Goal: Task Accomplishment & Management: Complete application form

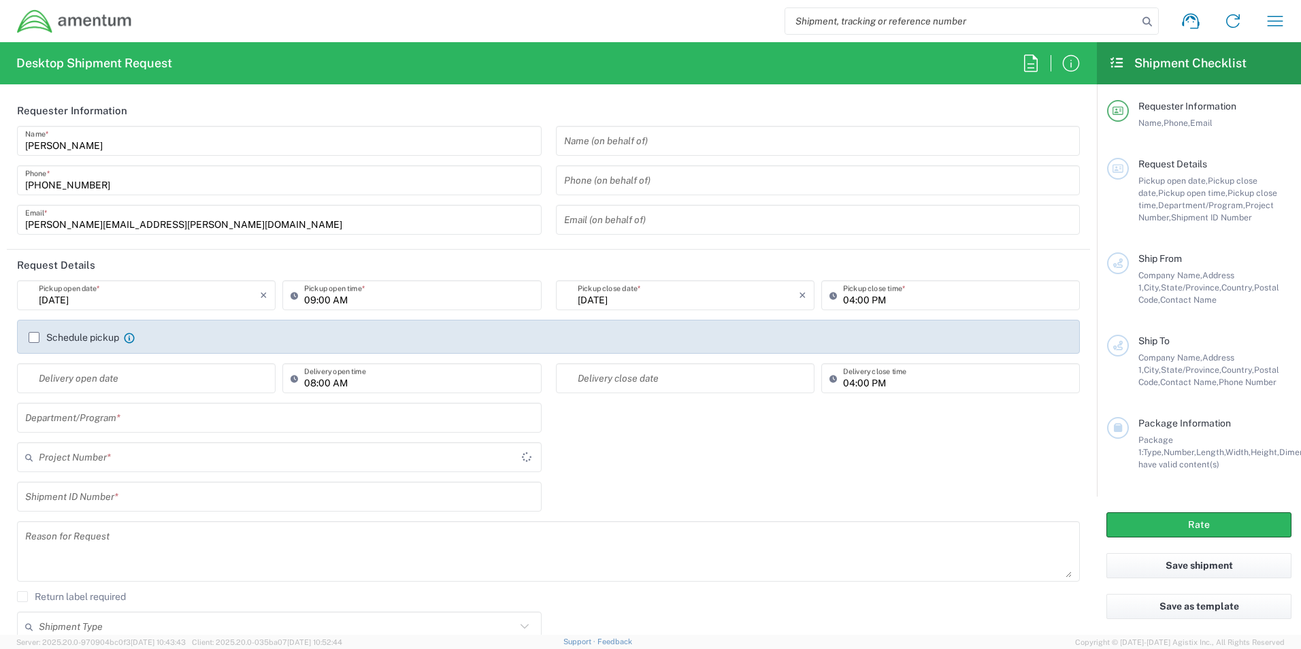
type input "[GEOGRAPHIC_DATA]"
type input "TACLS"
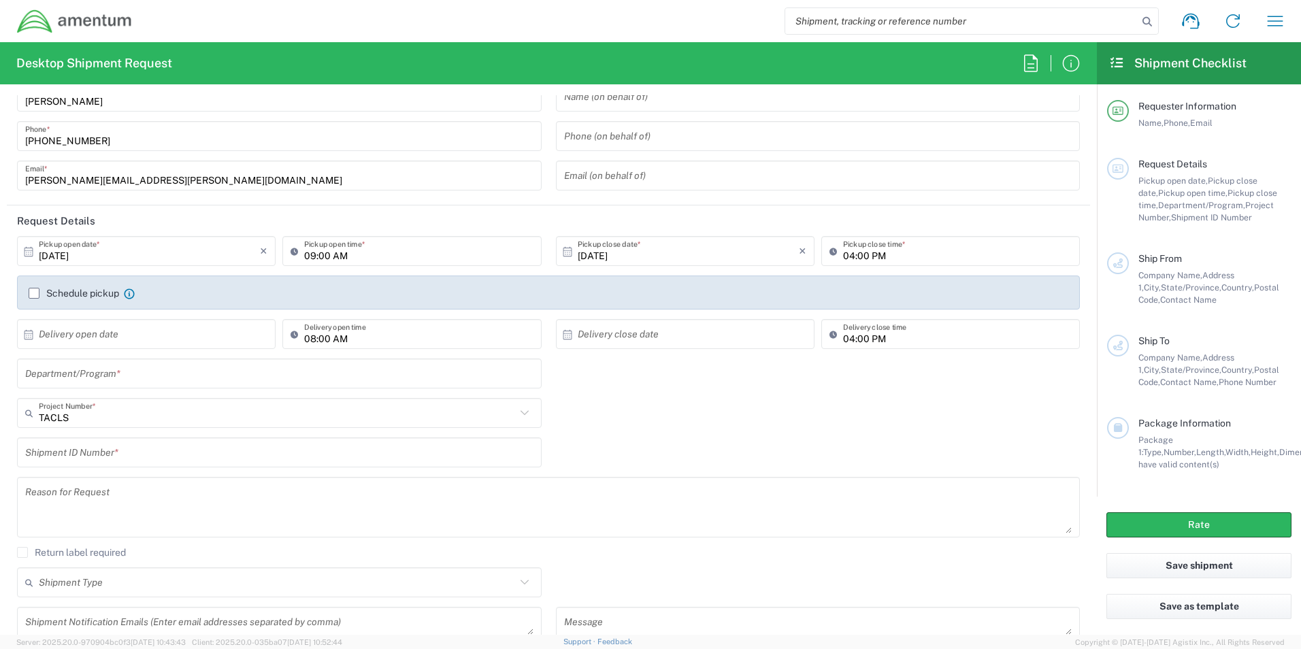
scroll to position [68, 0]
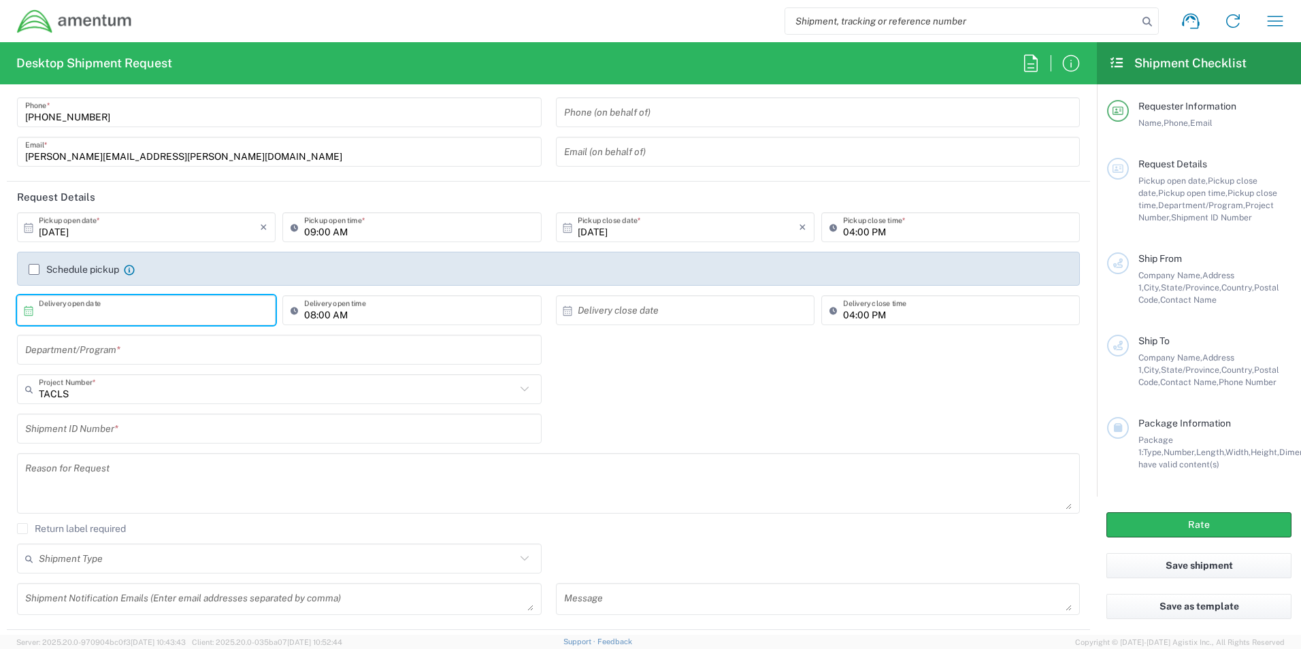
click at [190, 316] on input "text" at bounding box center [149, 311] width 221 height 24
click at [1012, 415] on div "Shipment ID Number *" at bounding box center [548, 433] width 1077 height 39
click at [259, 355] on input "text" at bounding box center [279, 350] width 508 height 24
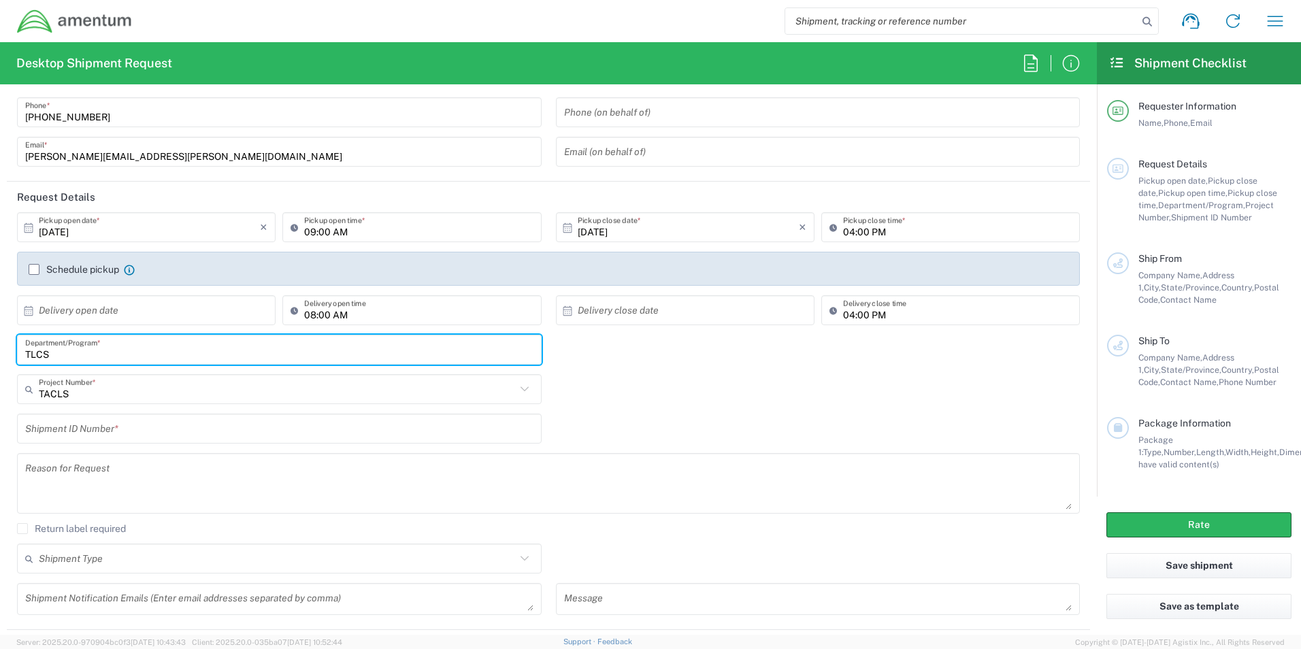
drag, startPoint x: 90, startPoint y: 349, endPoint x: 33, endPoint y: 354, distance: 56.7
click at [33, 354] on input "TLCS" at bounding box center [279, 350] width 508 height 24
type input "TACLS"
click at [166, 389] on input "text" at bounding box center [277, 390] width 477 height 24
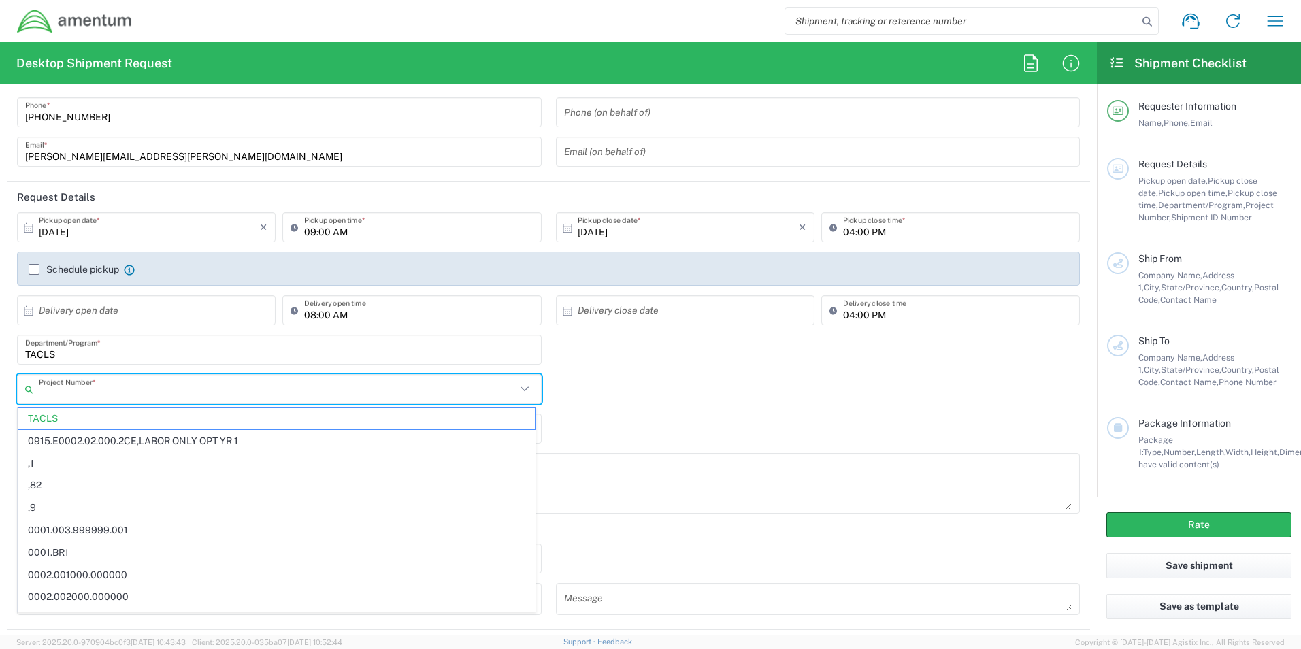
click at [640, 362] on div "TACLS Department/Program *" at bounding box center [548, 354] width 1077 height 39
type input "TACLS"
paste input "4857.1.2102.00.00.00.000.FRE"
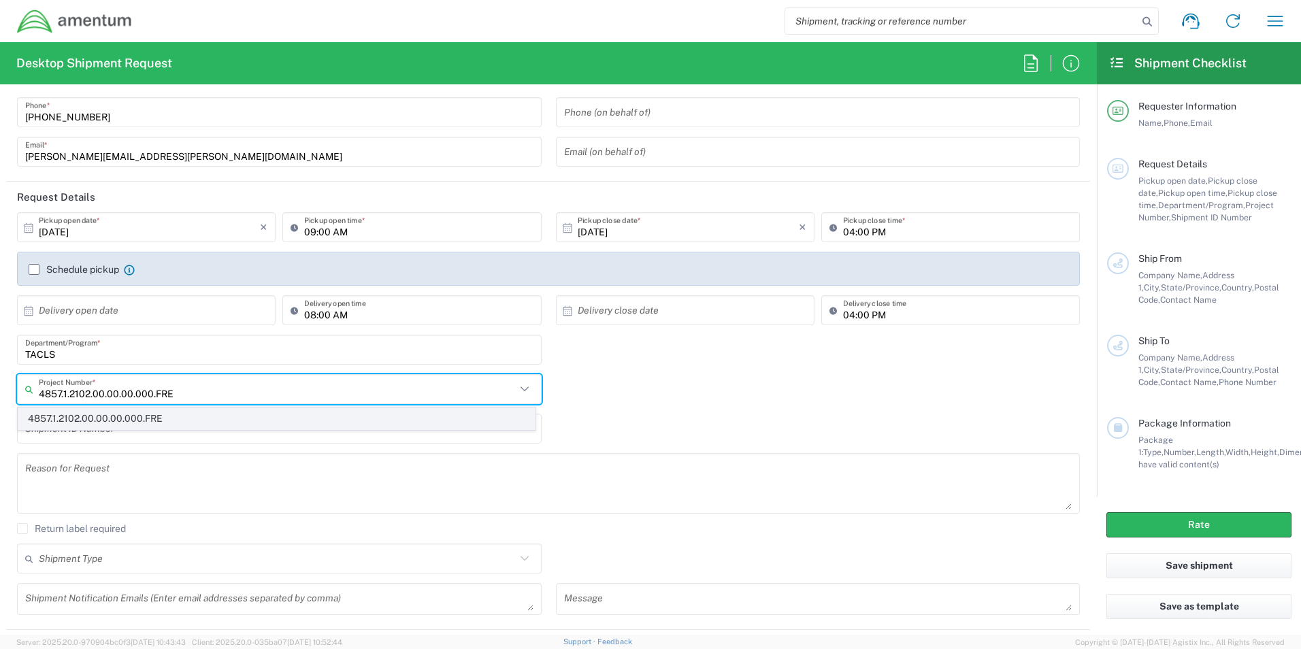
type input "4857.1.2102.00.00.00.000.FRE"
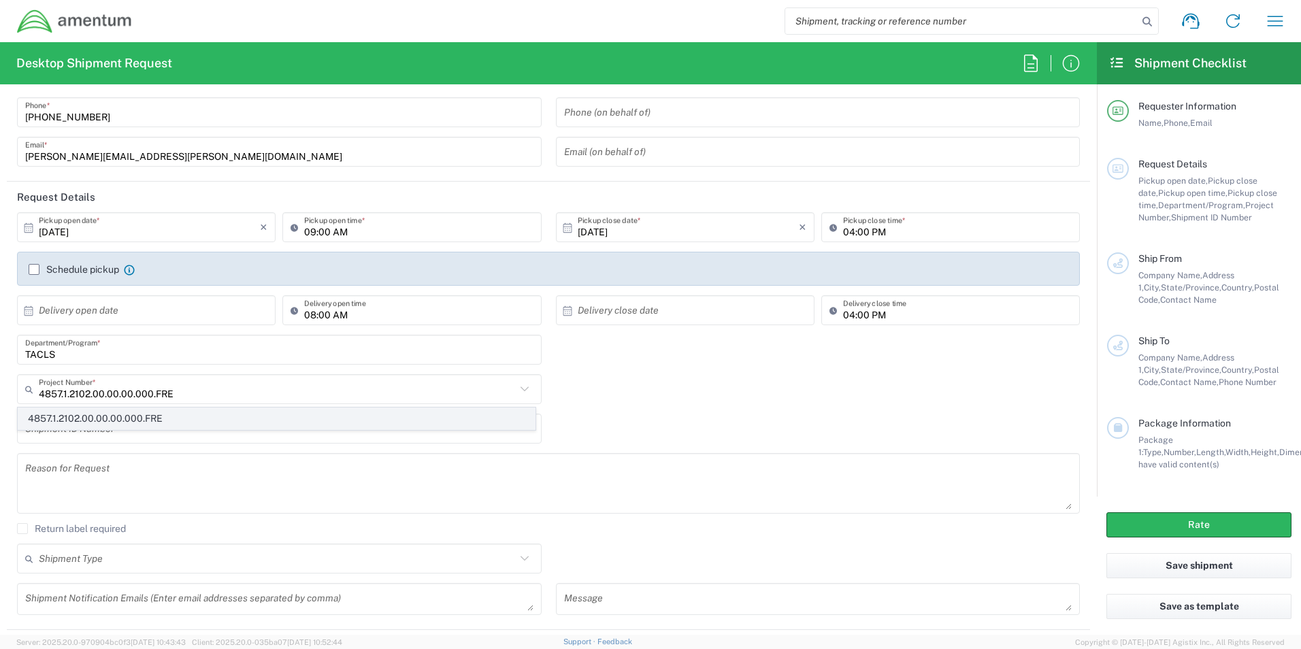
click at [133, 426] on span "4857.1.2102.00.00.00.000.FRE" at bounding box center [276, 418] width 516 height 21
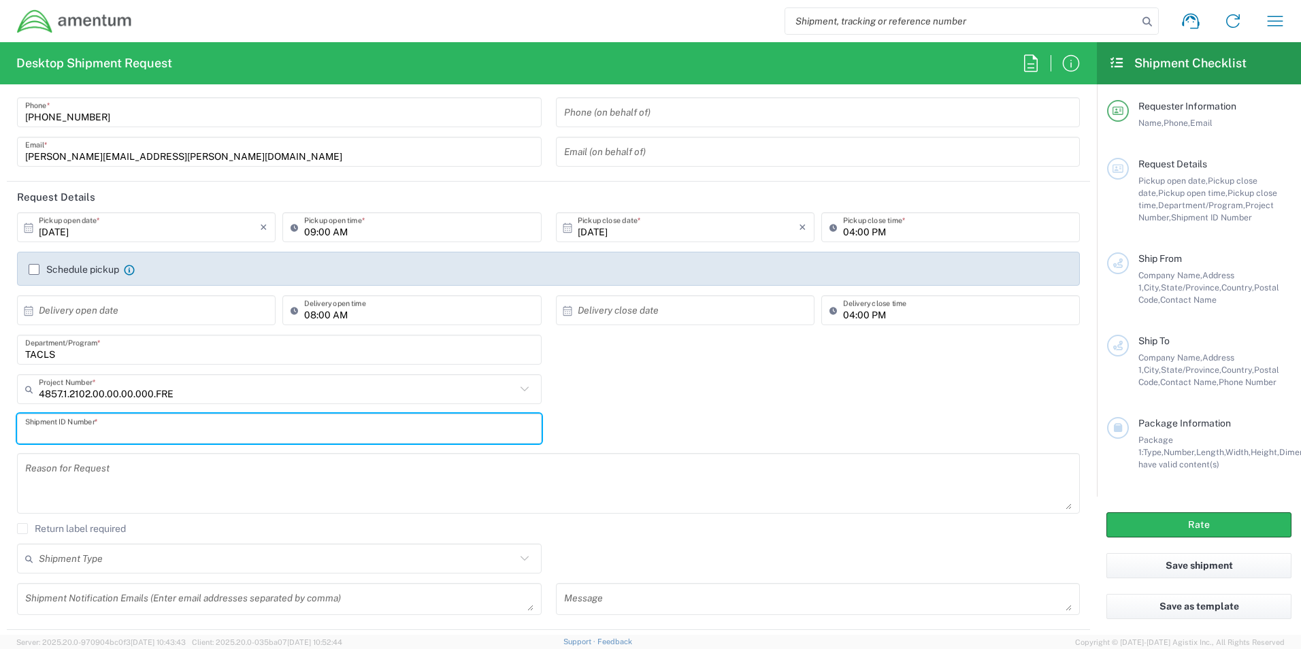
click at [135, 429] on input "text" at bounding box center [279, 429] width 508 height 24
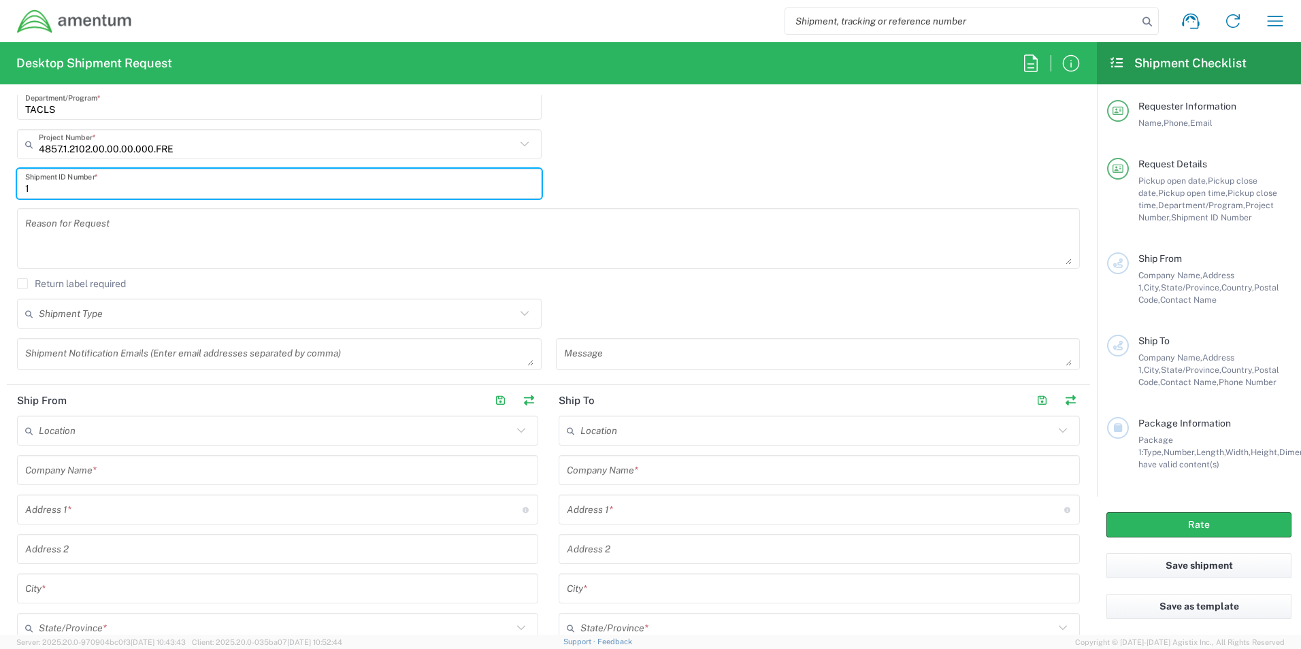
scroll to position [408, 0]
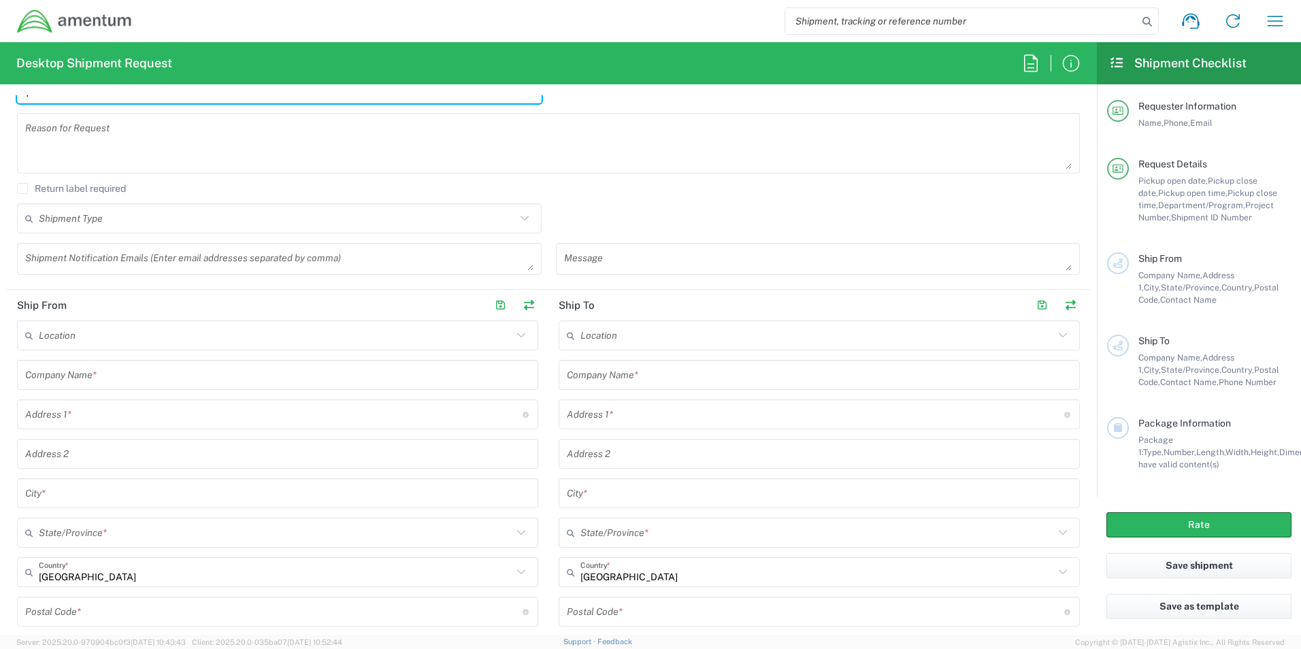
type input "1"
click at [235, 349] on div "Location" at bounding box center [277, 335] width 521 height 30
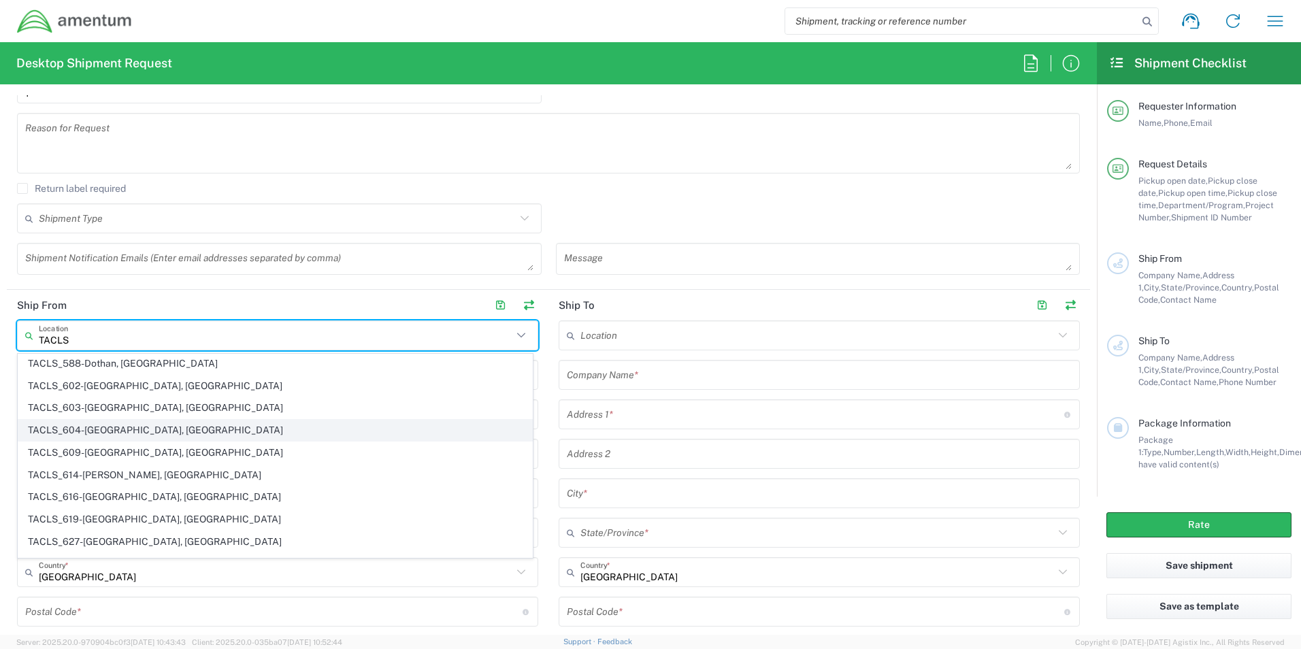
scroll to position [816, 0]
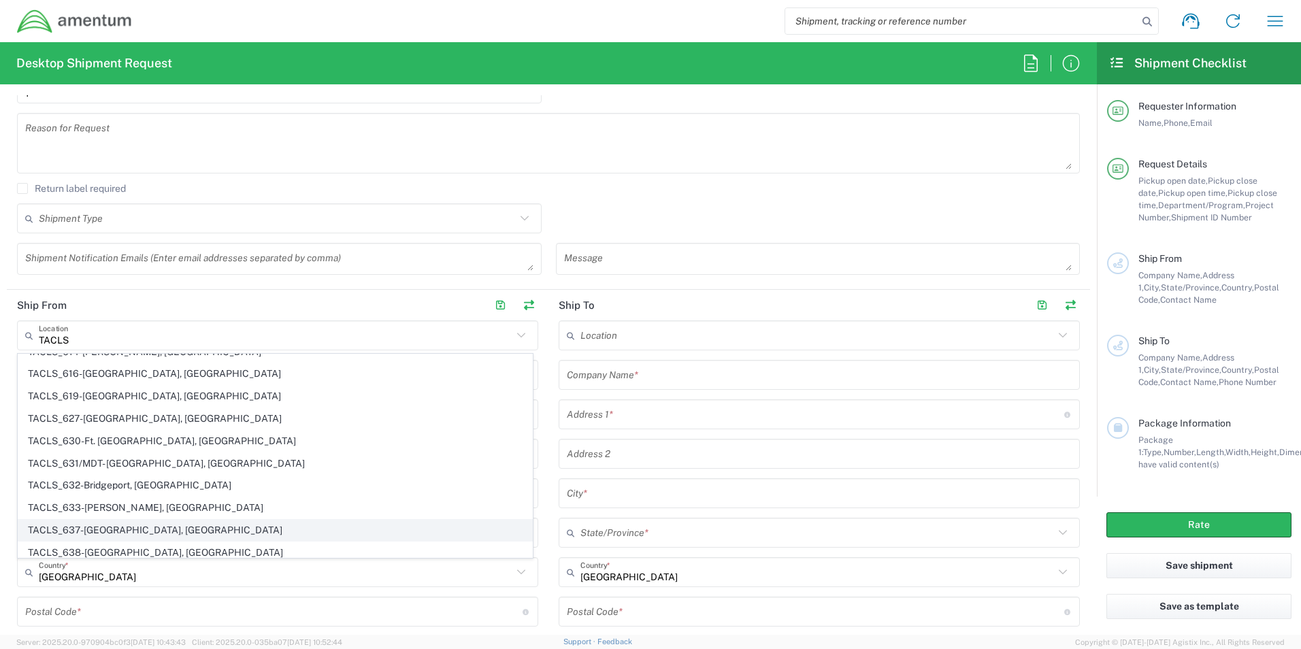
click at [146, 533] on span "TACLS_637-[GEOGRAPHIC_DATA], [GEOGRAPHIC_DATA]" at bounding box center [275, 530] width 514 height 21
type input "TACLS_637-[GEOGRAPHIC_DATA], [GEOGRAPHIC_DATA]"
type input "Amentum Services, Inc."
type input "[STREET_ADDRESS][PERSON_NAME]"
type input "Hangar 110, Room 101R"
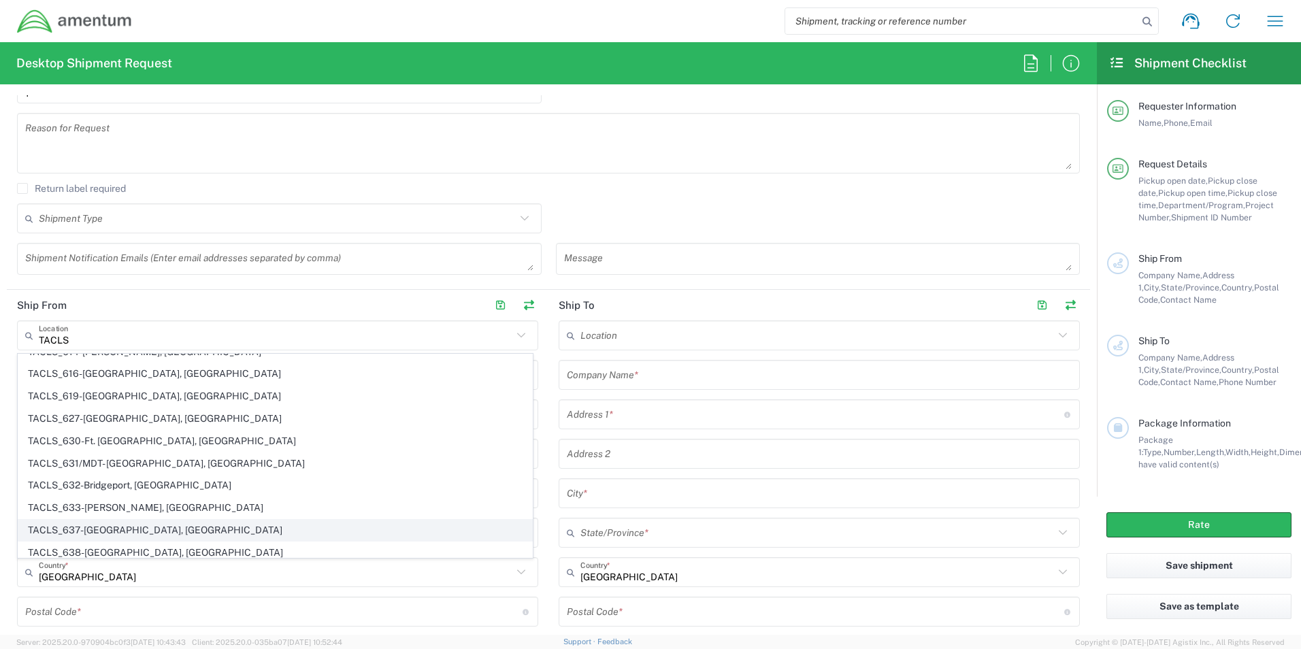
type input "Patuxent River"
type input "[US_STATE]"
type input "20670"
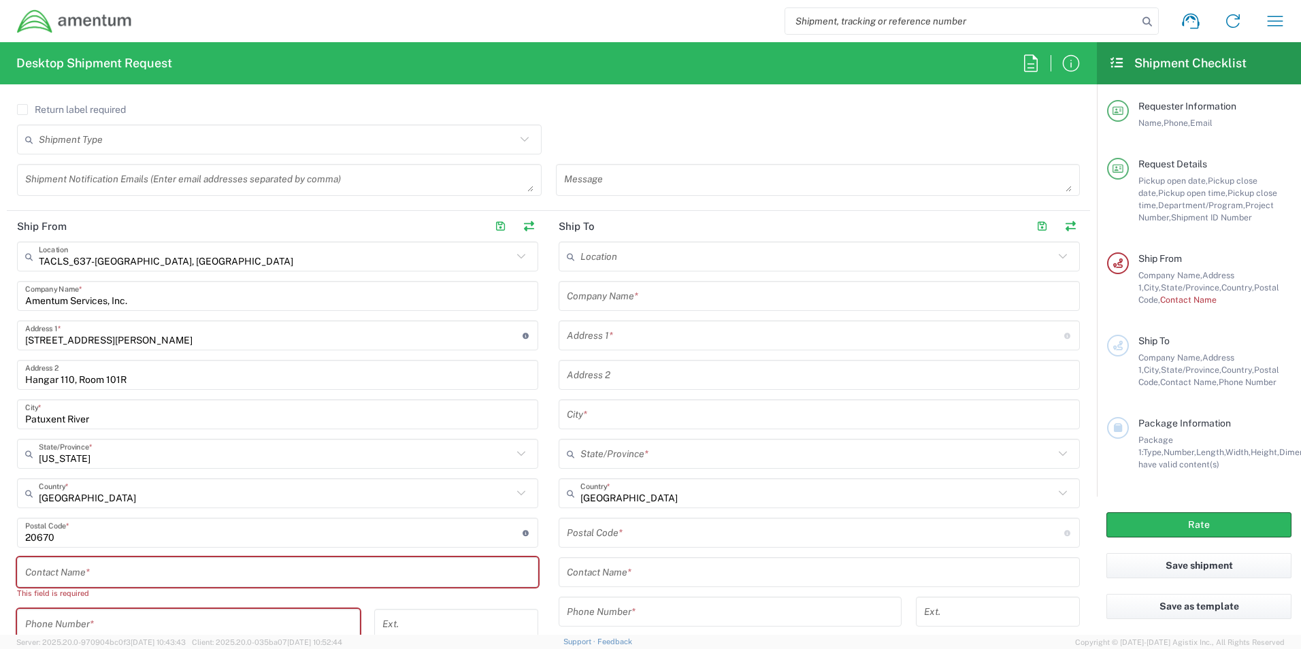
scroll to position [544, 0]
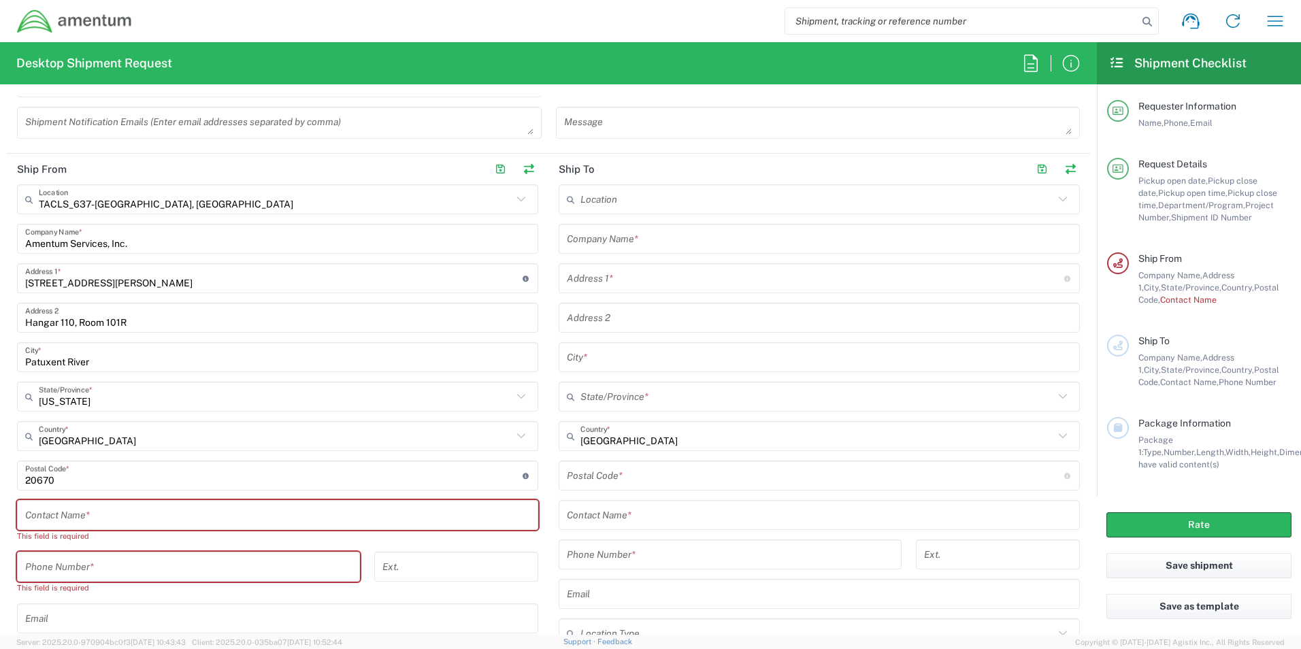
click at [183, 523] on input "text" at bounding box center [277, 515] width 505 height 24
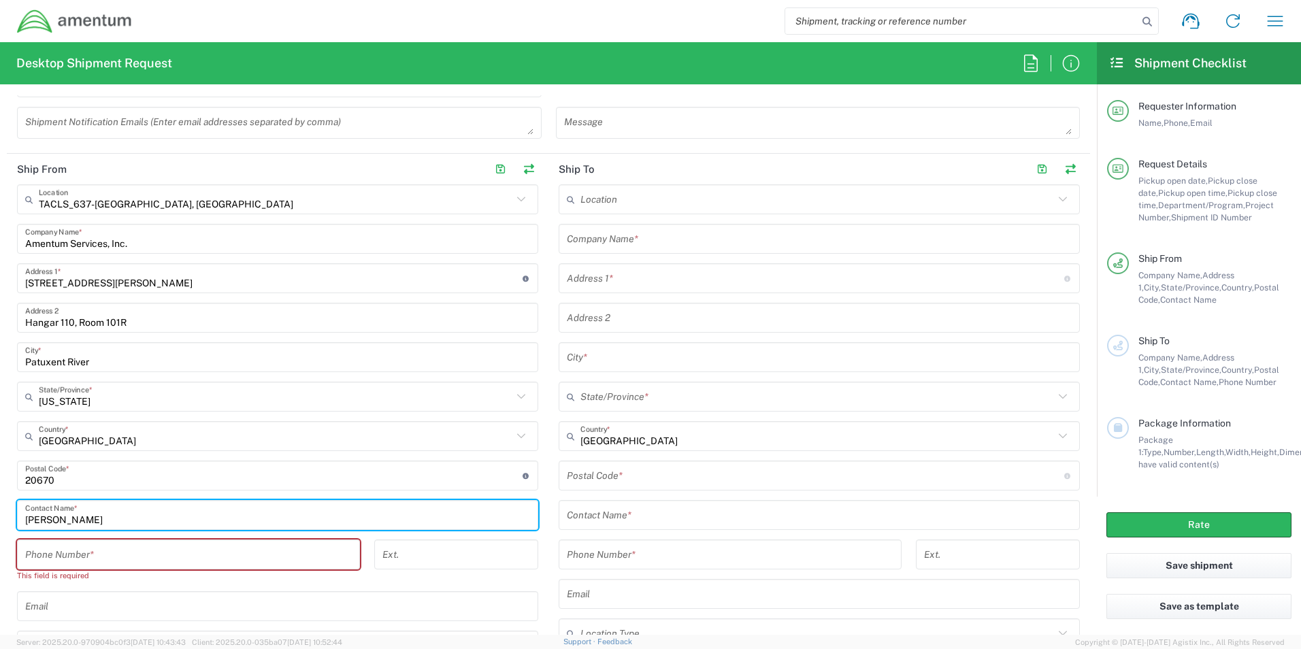
type input "[PERSON_NAME]"
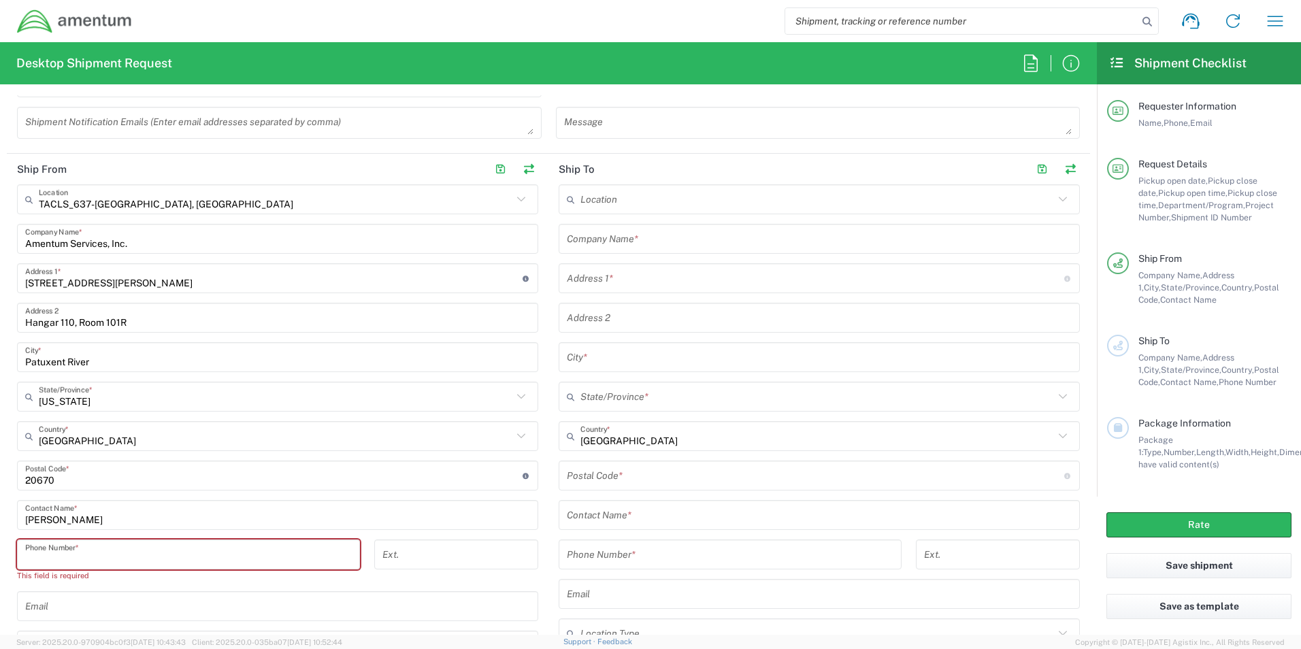
click at [141, 550] on input "tel" at bounding box center [188, 555] width 327 height 24
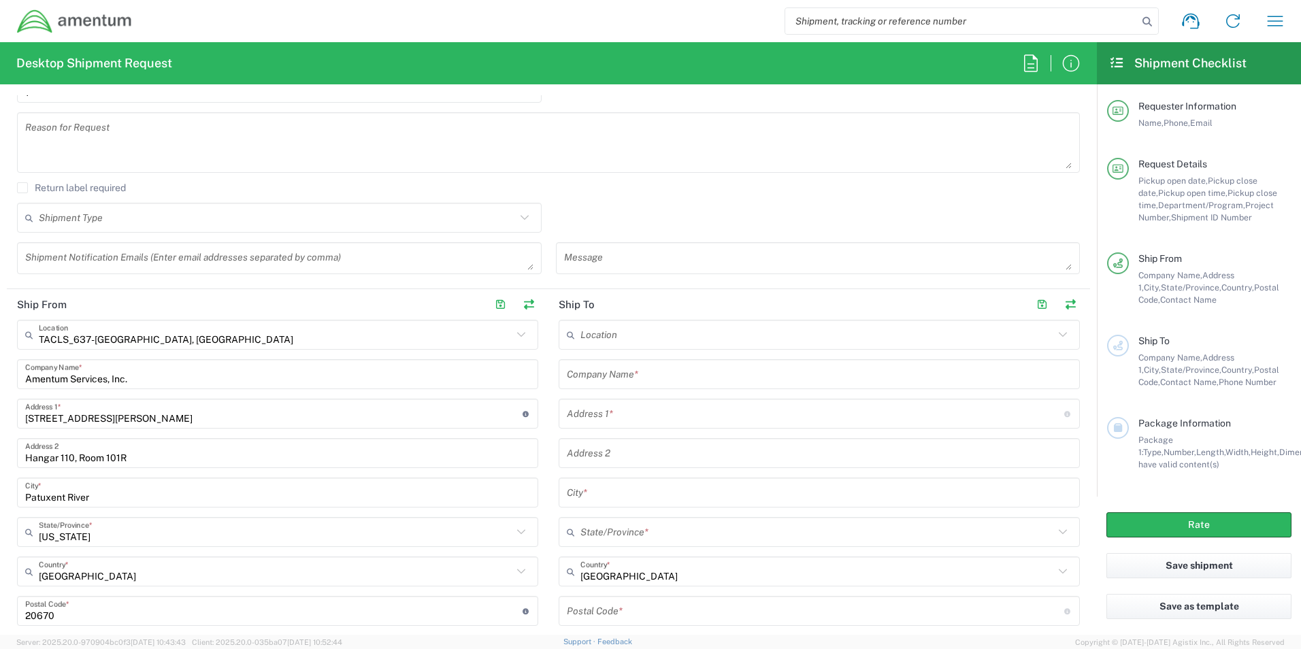
scroll to position [408, 0]
type input "[PHONE_NUMBER]"
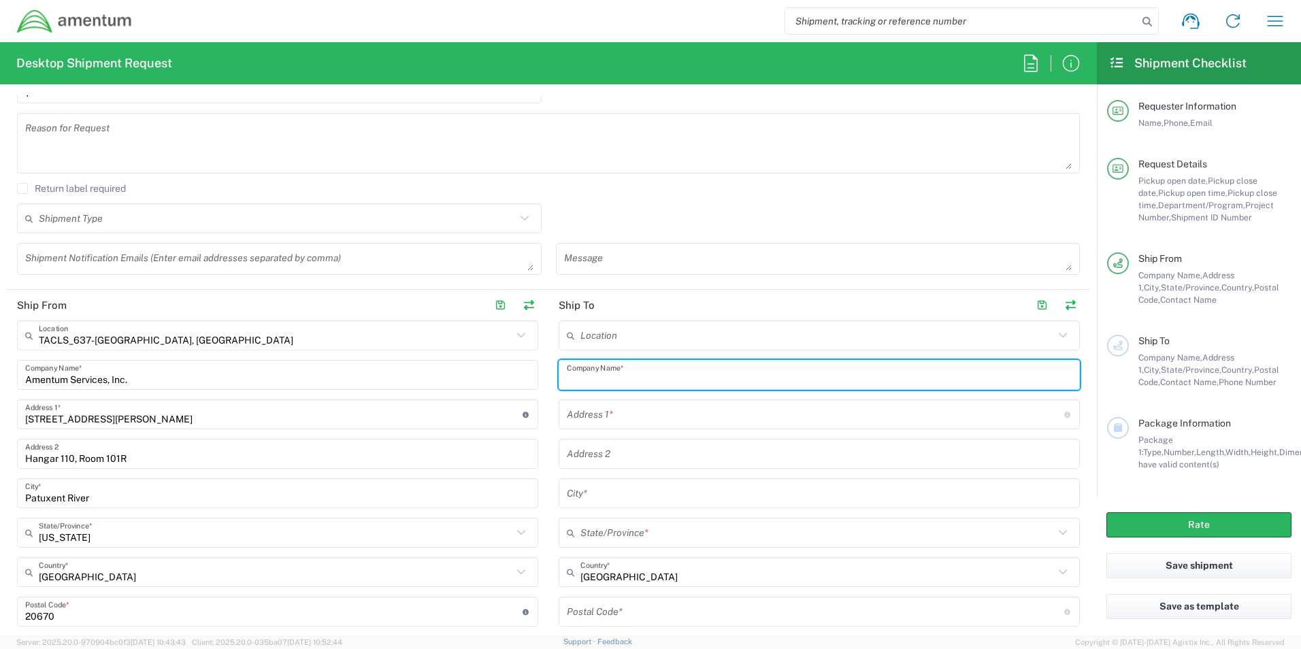
click at [690, 382] on input "text" at bounding box center [819, 375] width 505 height 24
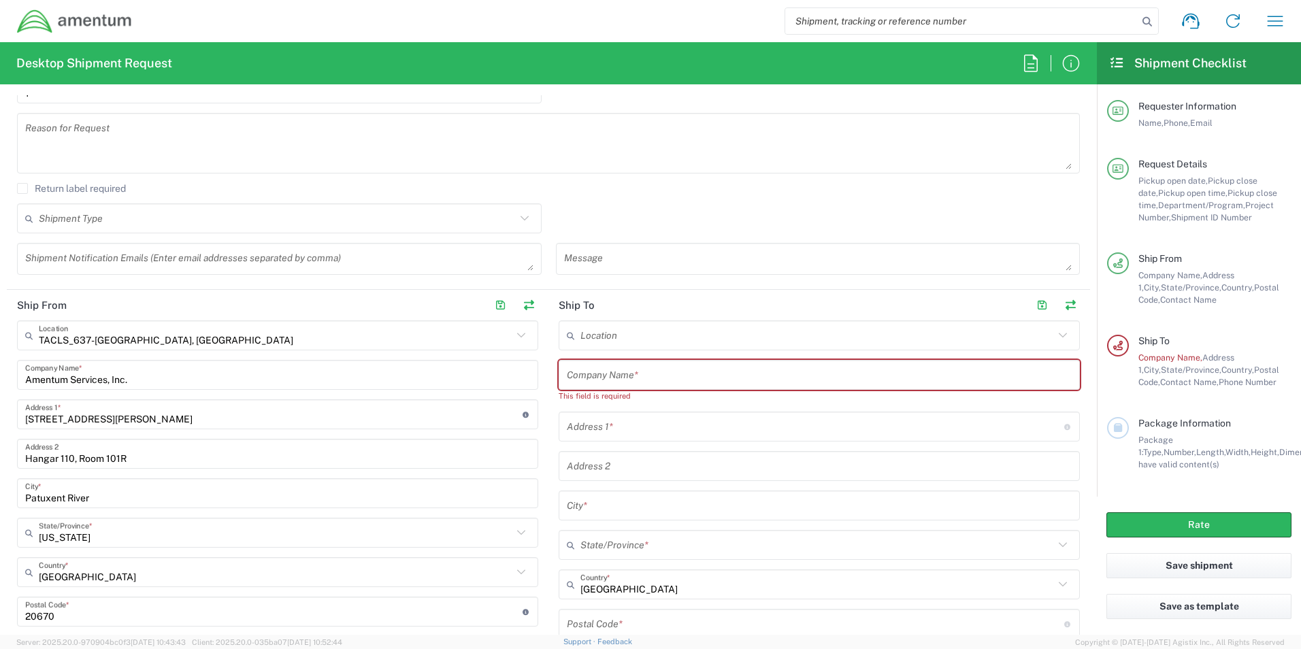
click at [654, 375] on input "text" at bounding box center [819, 375] width 505 height 24
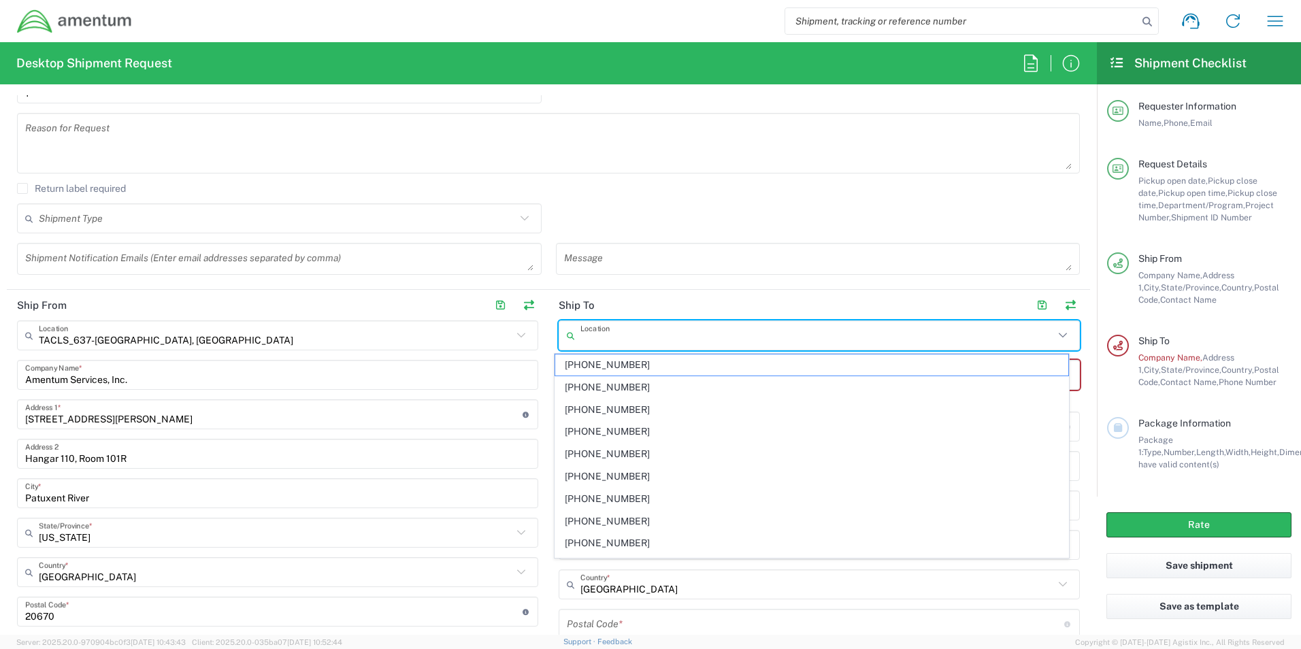
click at [672, 347] on input "text" at bounding box center [816, 336] width 473 height 24
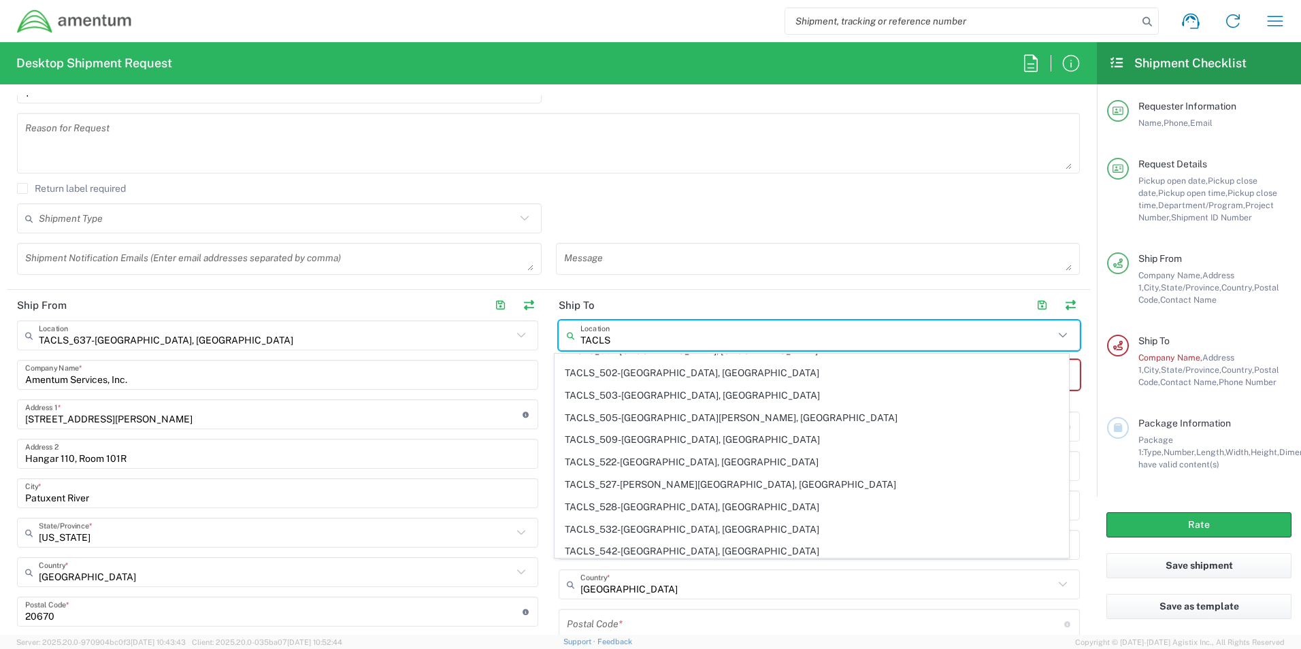
scroll to position [204, 0]
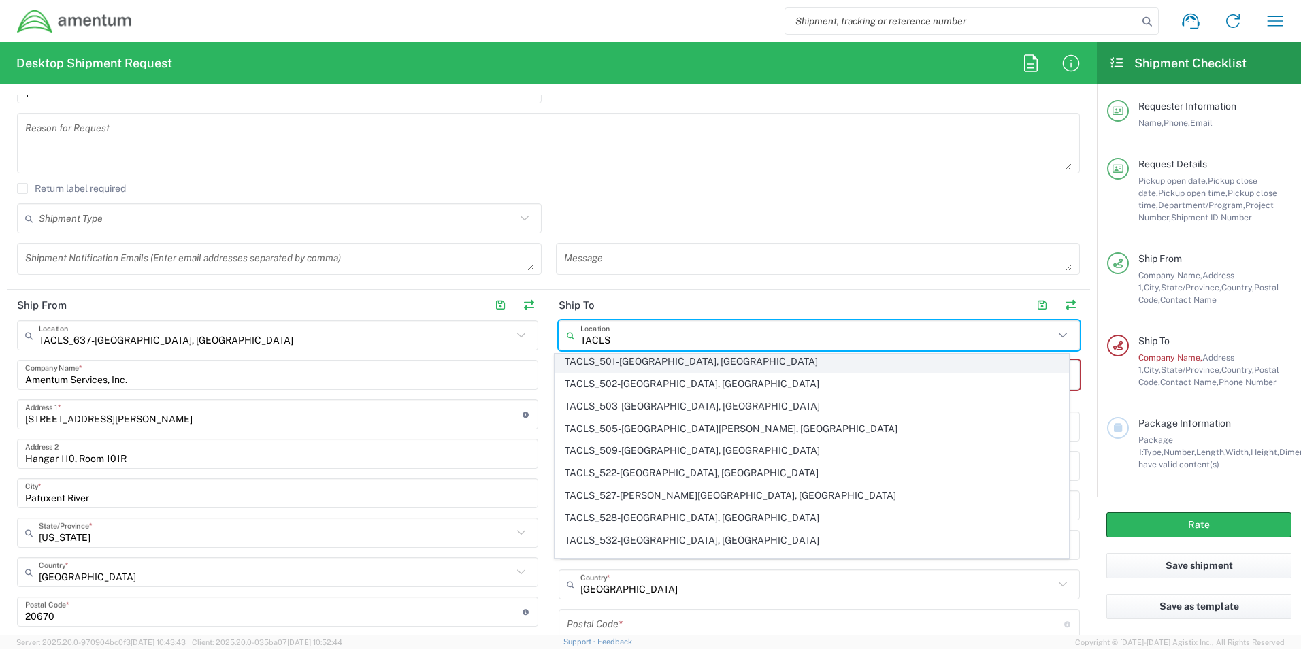
click at [636, 358] on span "TACLS_501-[GEOGRAPHIC_DATA], [GEOGRAPHIC_DATA]" at bounding box center [812, 361] width 514 height 21
type input "TACLS_501-[GEOGRAPHIC_DATA], [GEOGRAPHIC_DATA]"
type input "Amentum Services, Inc."
type input "[STREET_ADDRESS][PERSON_NAME]"
type input "Det 3, A Co, 2/641st AVN"
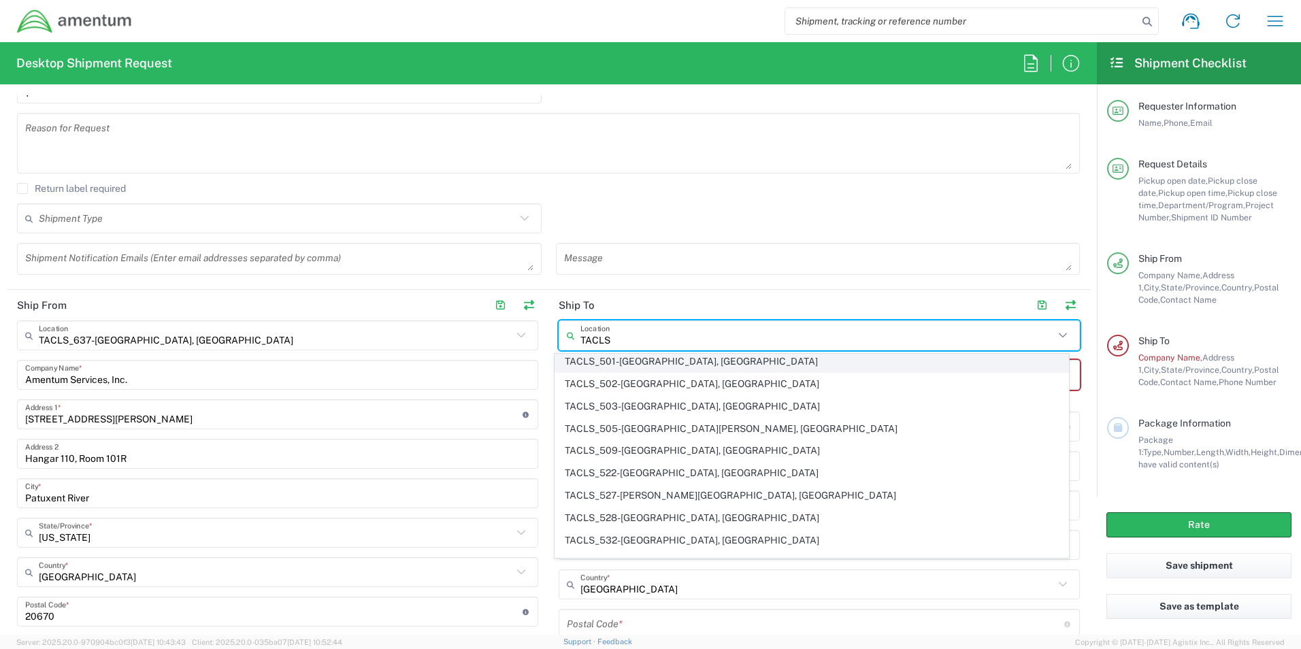
type input "[GEOGRAPHIC_DATA]"
type input "[US_STATE]"
type input "04401"
type input "[PHONE_NUMBER]"
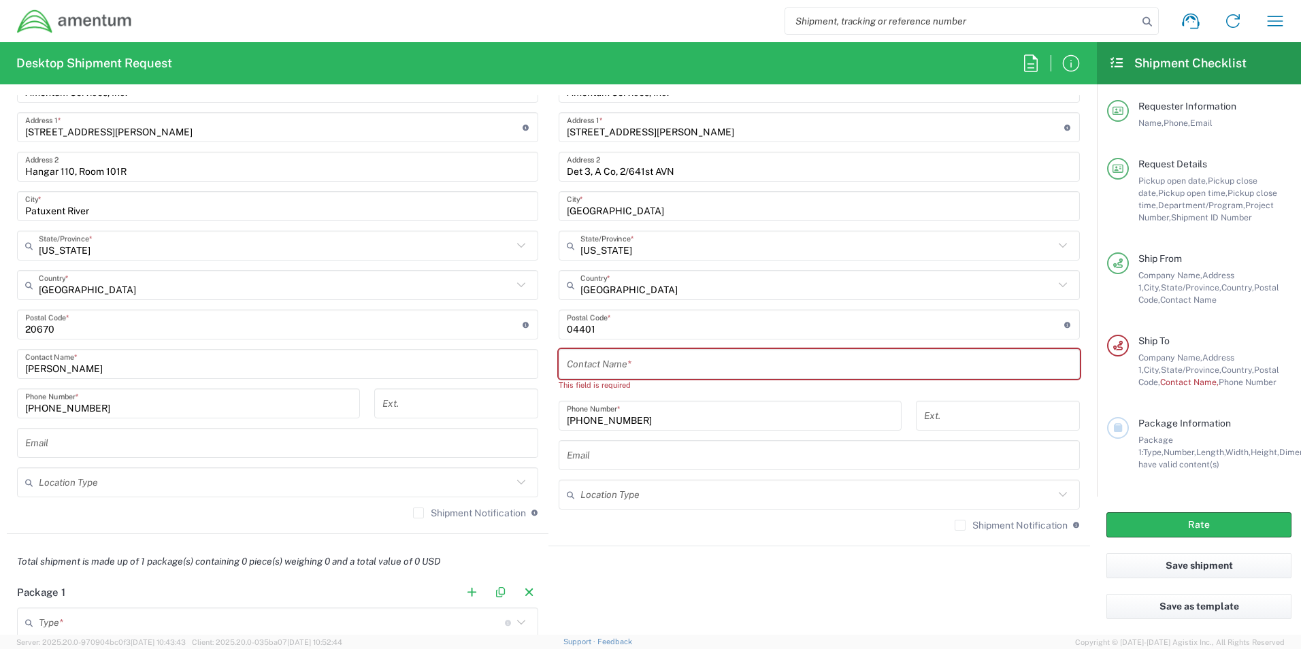
scroll to position [748, 0]
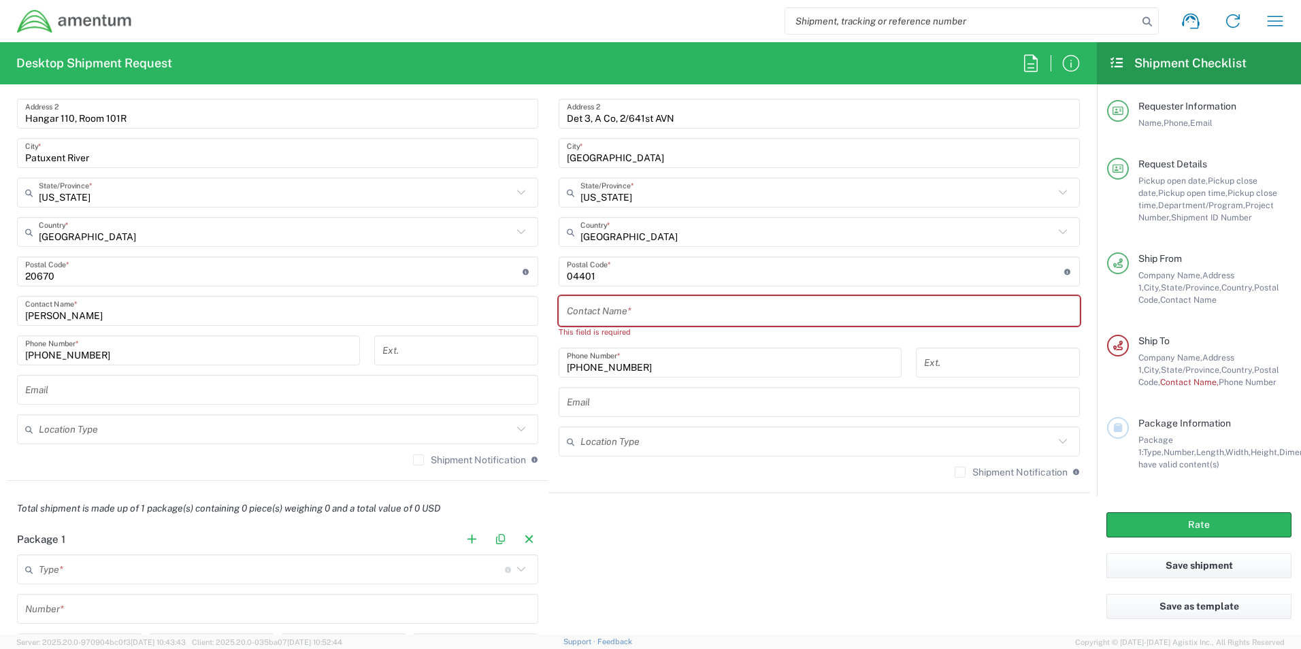
click at [644, 311] on input "text" at bounding box center [819, 311] width 505 height 24
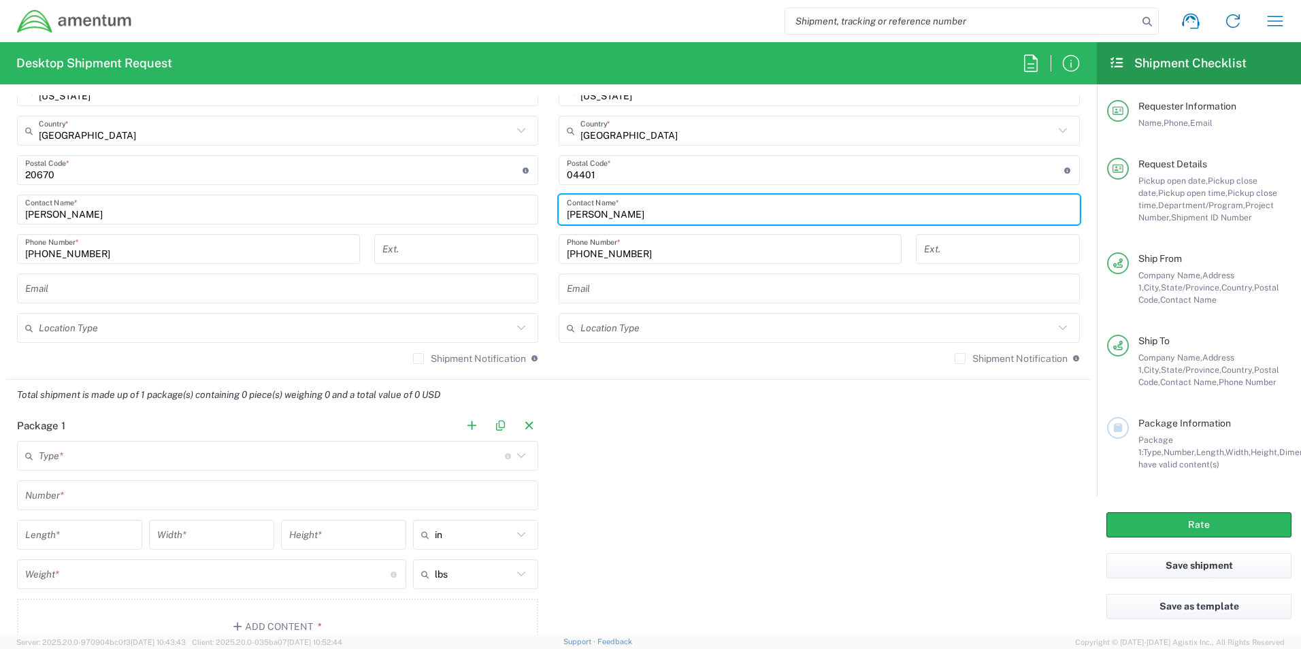
scroll to position [884, 0]
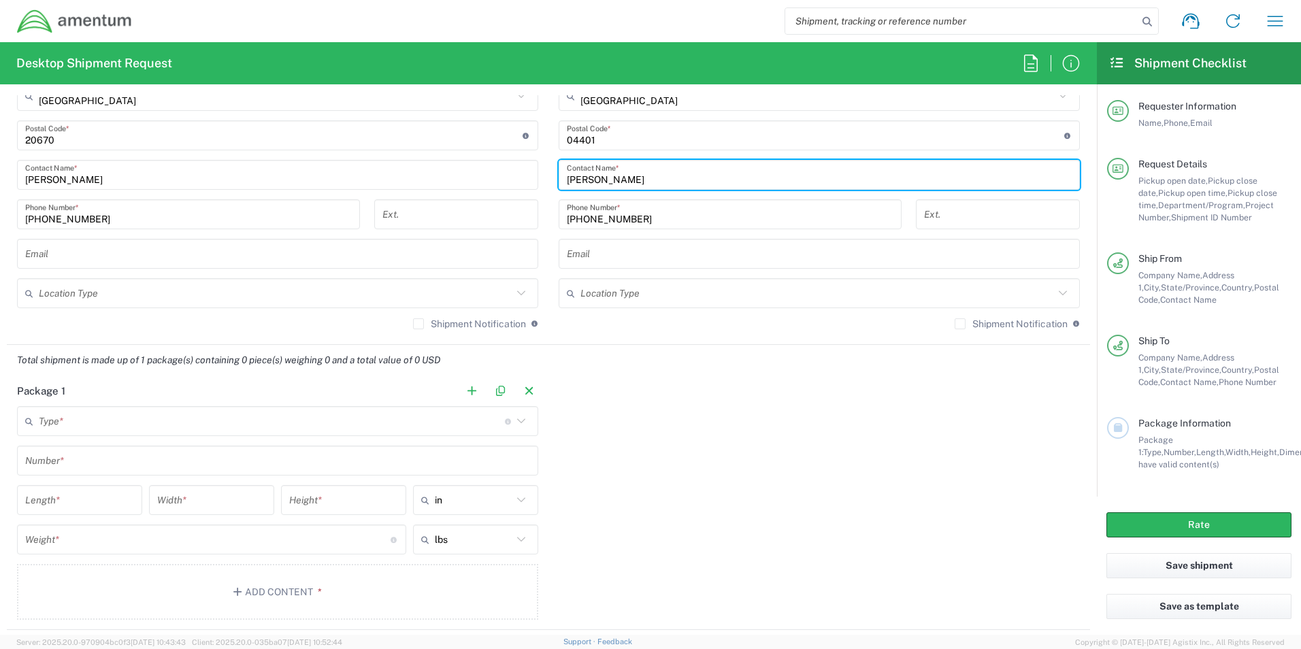
type input "[PERSON_NAME]"
click at [89, 422] on input "text" at bounding box center [272, 422] width 466 height 24
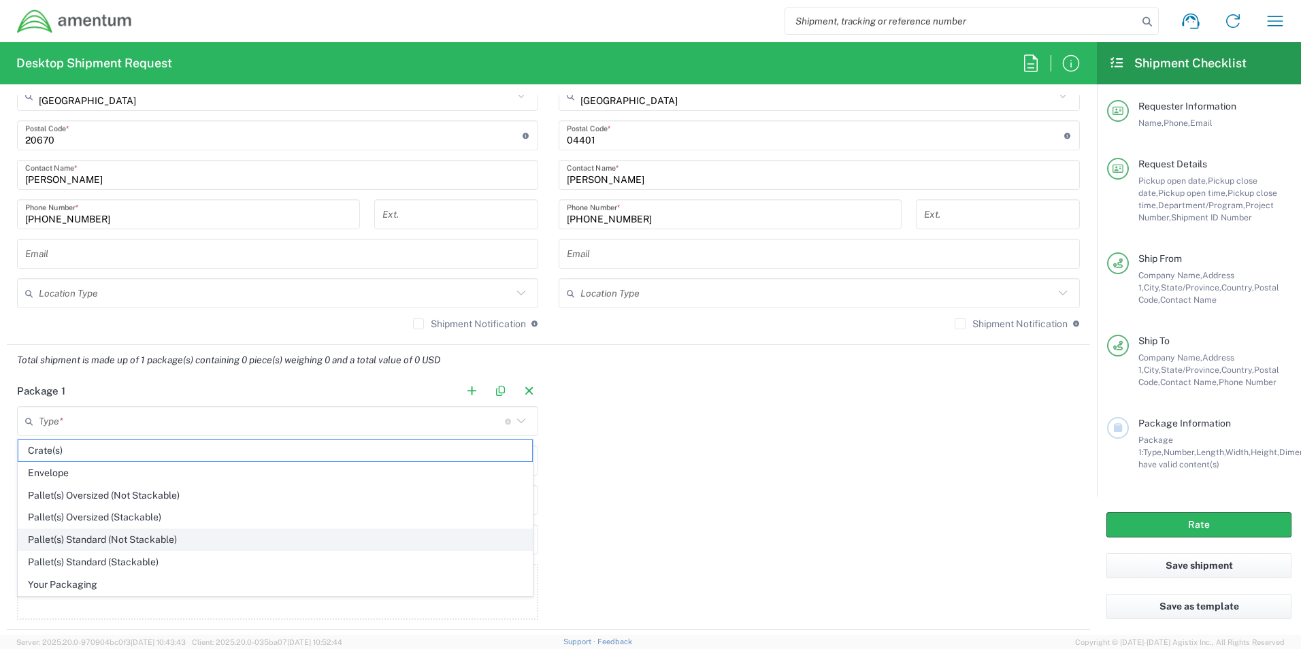
click at [135, 540] on span "Pallet(s) Standard (Not Stackable)" at bounding box center [275, 539] width 514 height 21
type input "Pallet(s) Standard (Not Stackable)"
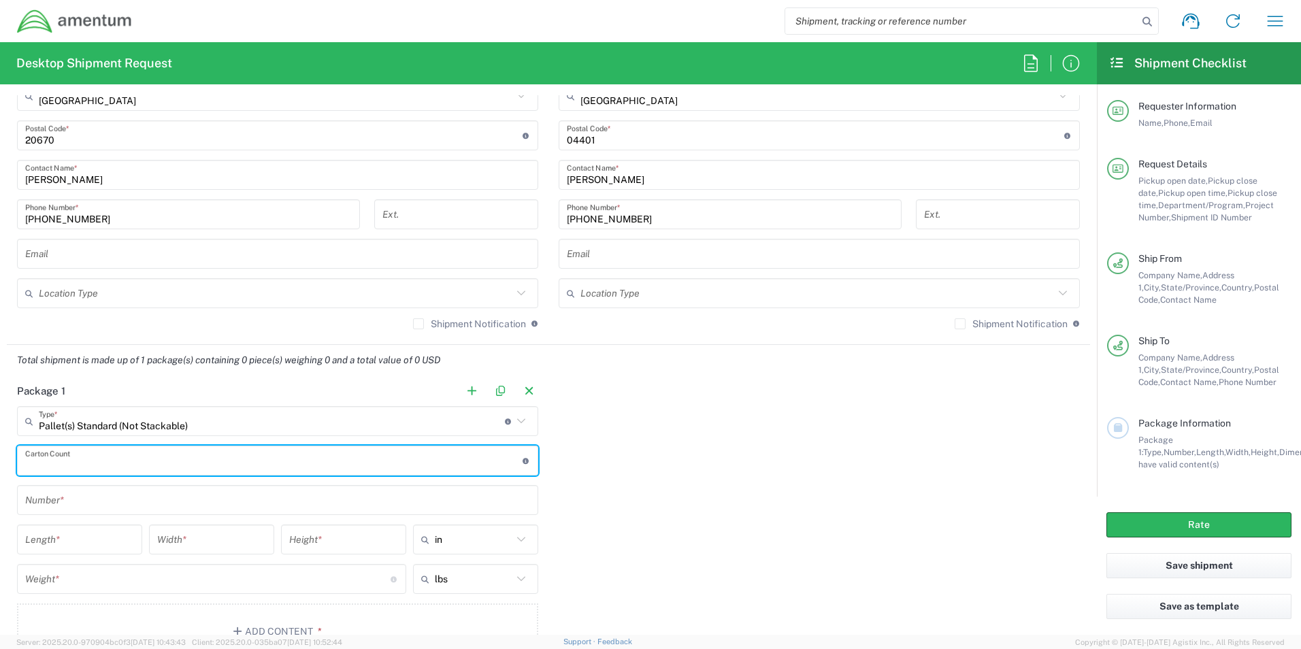
click at [149, 459] on input "number" at bounding box center [273, 461] width 497 height 24
type input "1"
click at [135, 502] on input "text" at bounding box center [277, 500] width 505 height 24
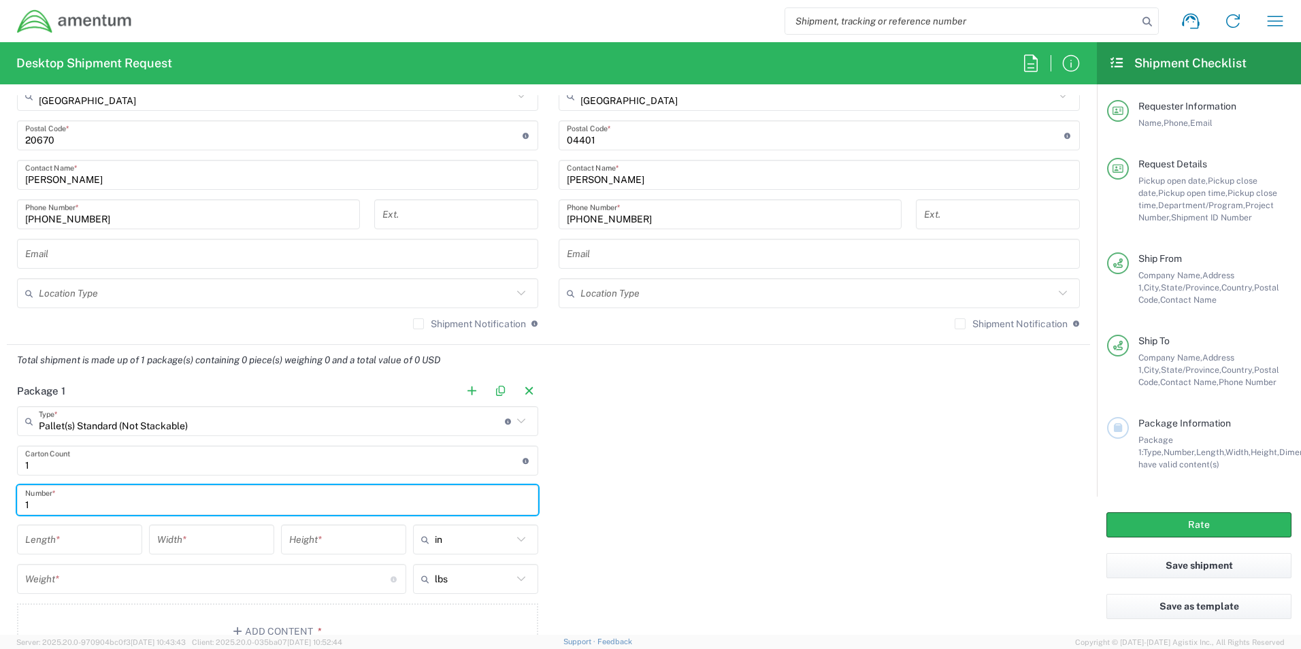
type input "1"
click at [117, 539] on input "number" at bounding box center [79, 540] width 109 height 24
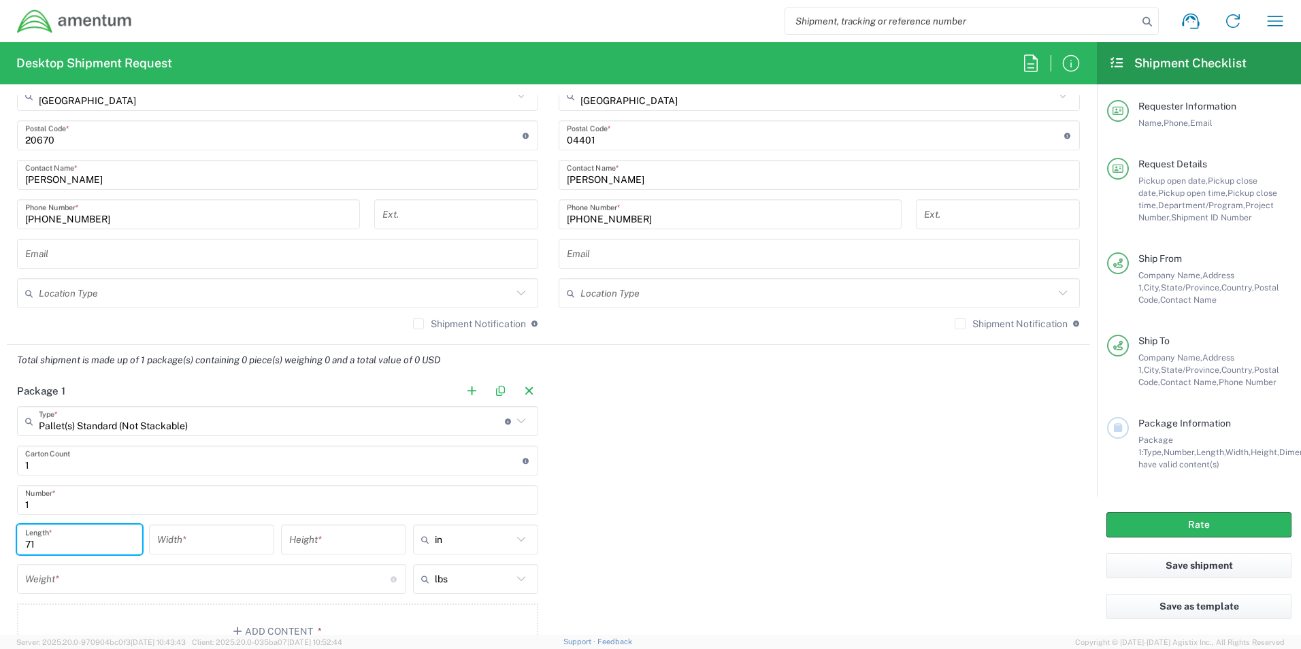
type input "71"
type input "45"
type input "48"
click at [56, 579] on input "number" at bounding box center [207, 579] width 365 height 24
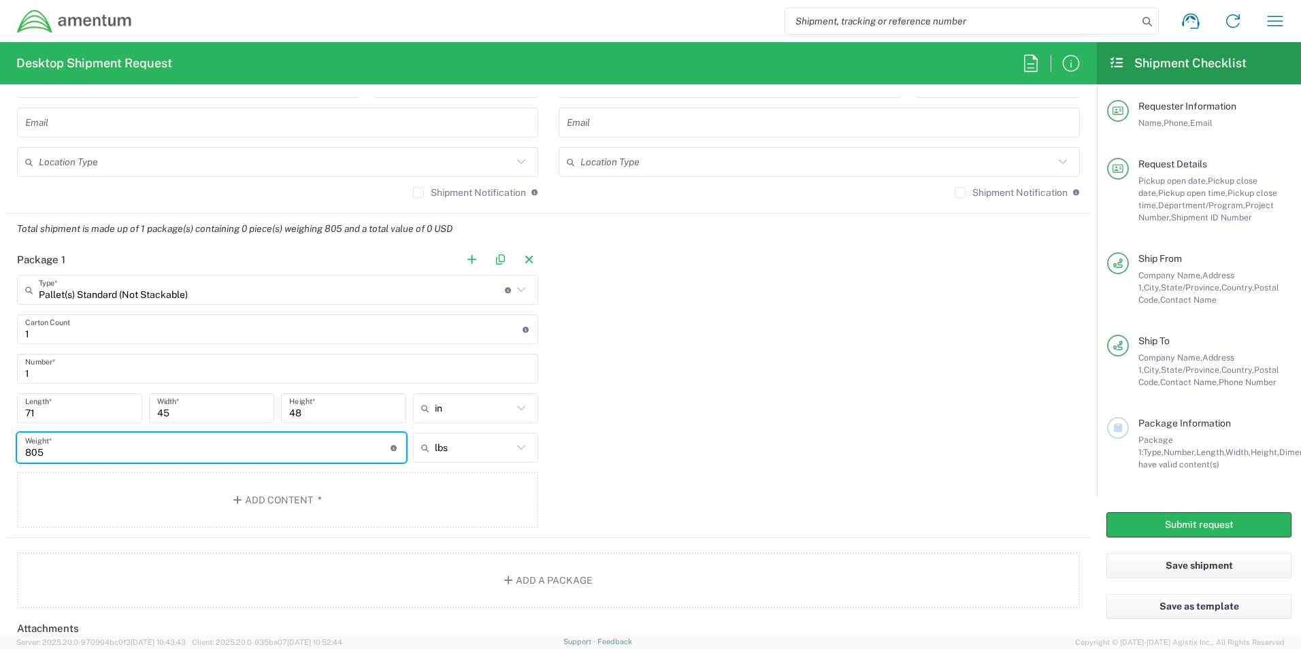
scroll to position [1224, 0]
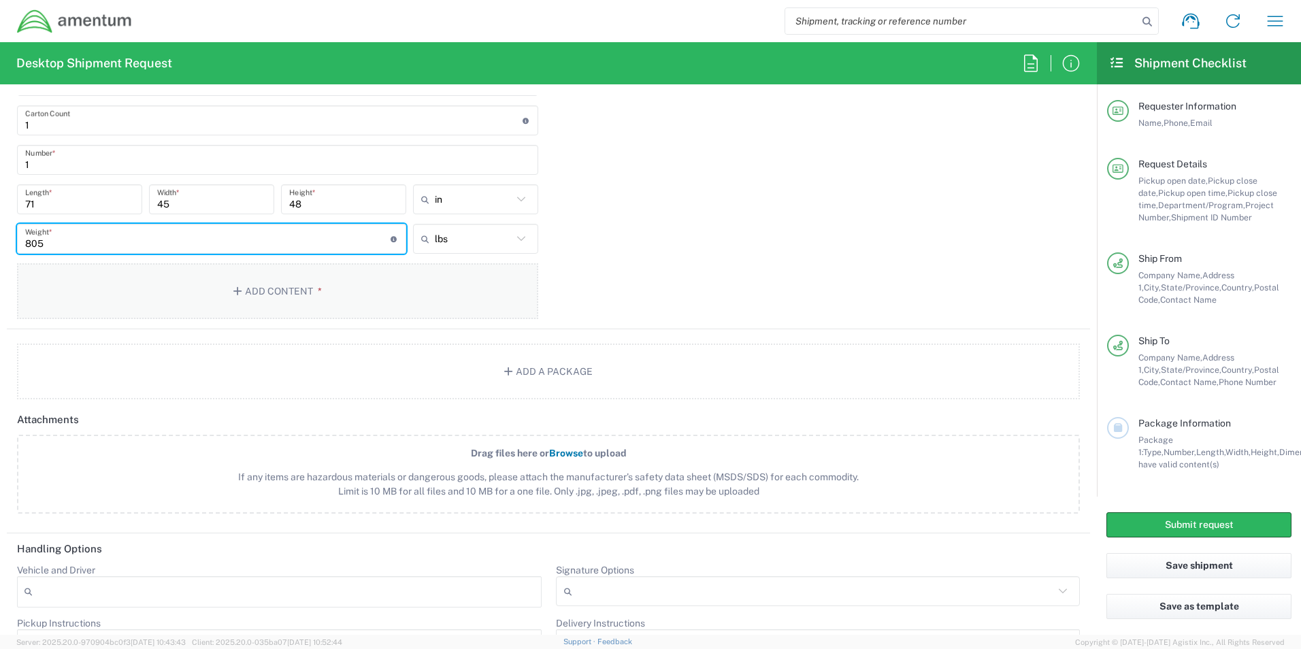
type input "805"
click at [310, 305] on button "Add Content *" at bounding box center [277, 291] width 521 height 56
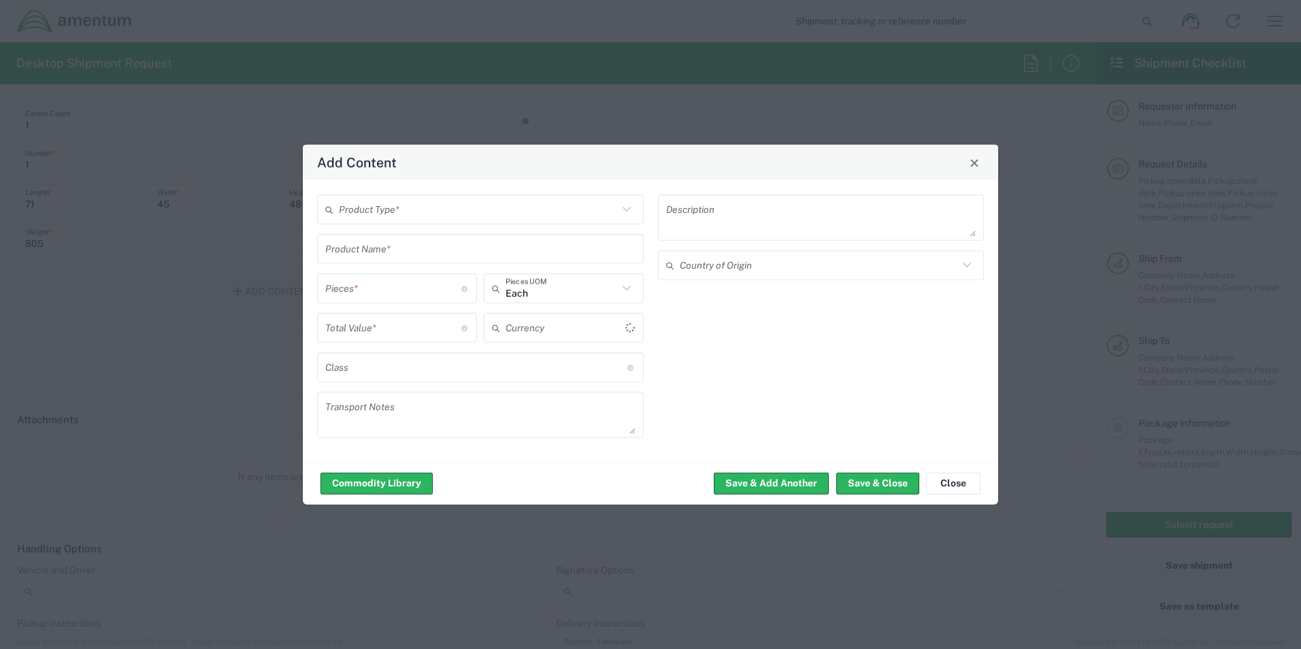
type input "US Dollar"
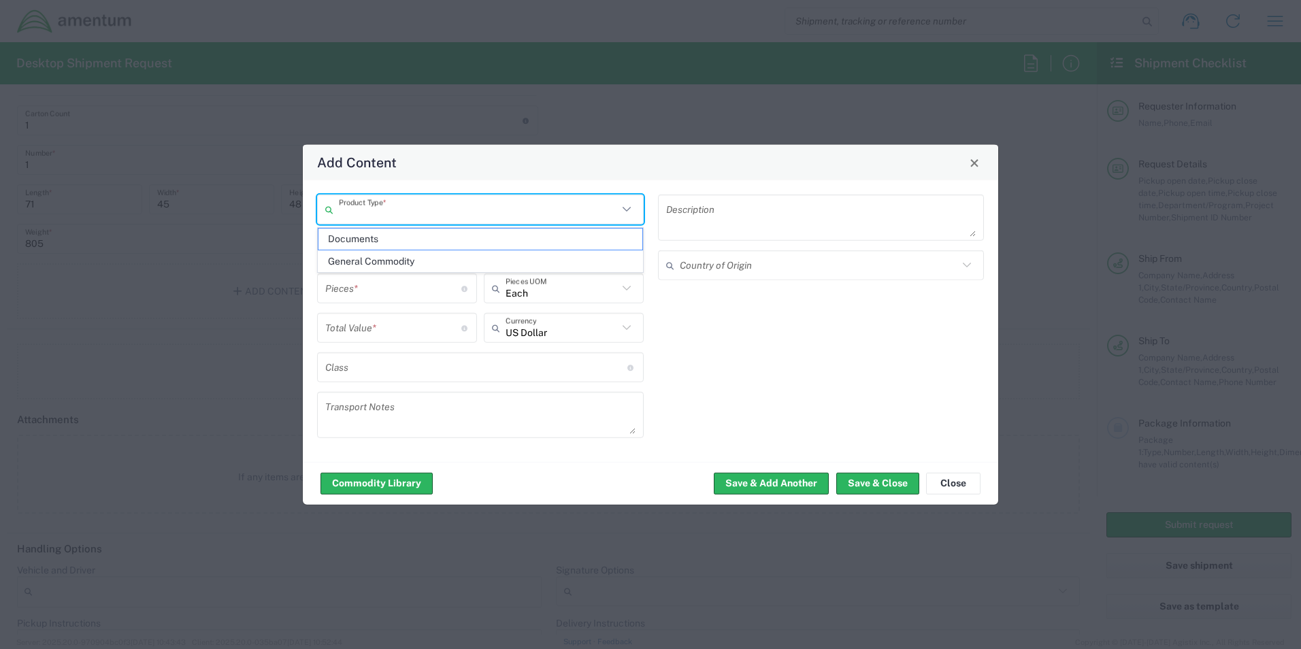
click at [405, 205] on input "text" at bounding box center [478, 209] width 279 height 24
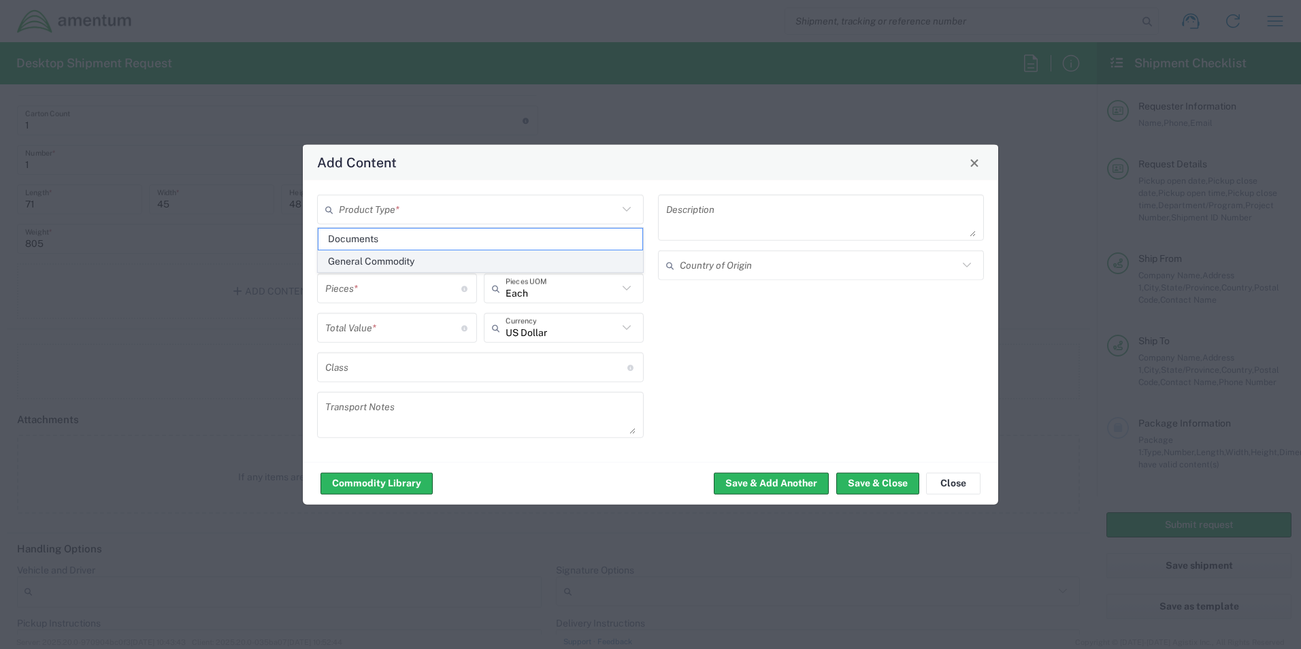
click at [392, 257] on span "General Commodity" at bounding box center [480, 261] width 324 height 21
type input "General Commodity"
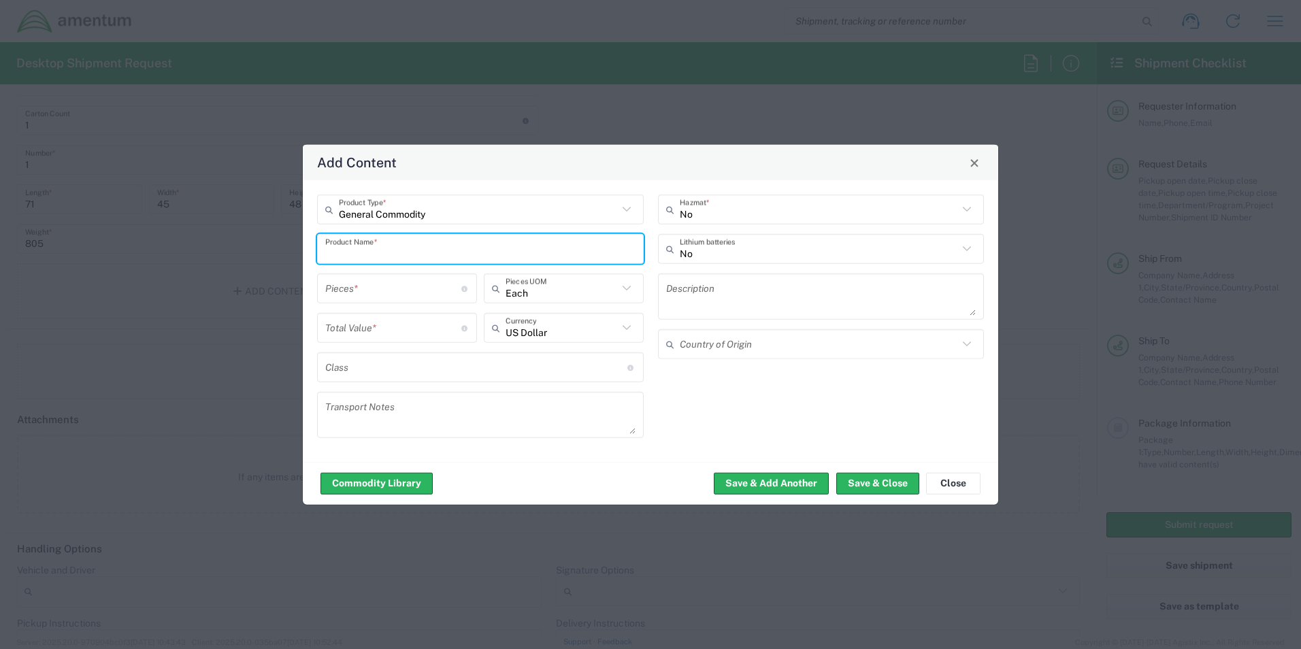
click at [410, 250] on input "text" at bounding box center [480, 249] width 310 height 24
type input "Pressurization cart"
click at [401, 301] on div "Pieces * Number of pieces inside all the packages" at bounding box center [397, 288] width 160 height 30
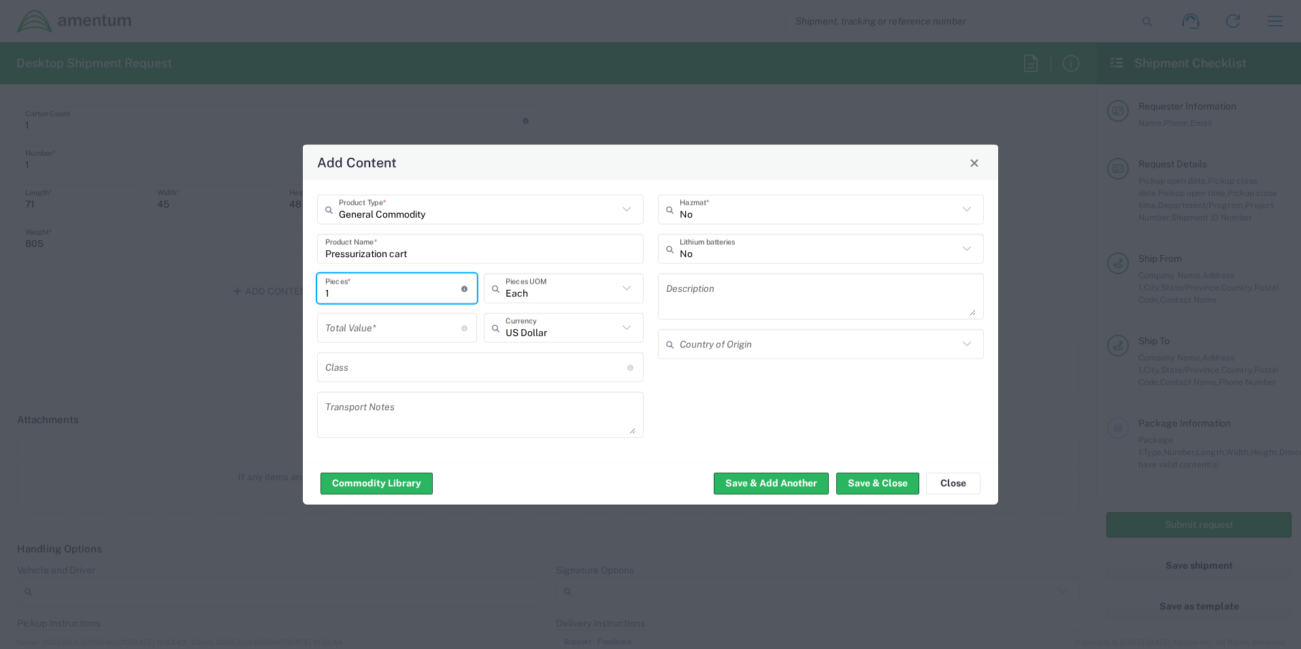
type input "1"
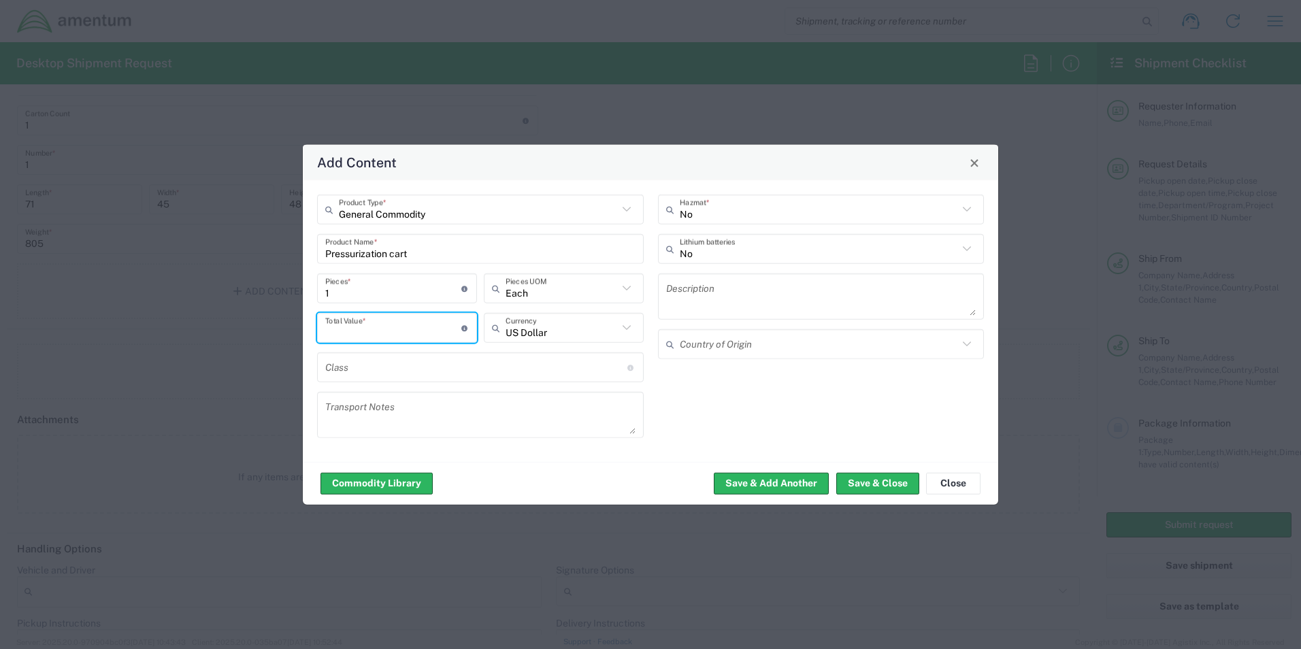
click at [399, 329] on input "number" at bounding box center [393, 328] width 136 height 24
type input "5000"
click at [855, 480] on button "Save & Close" at bounding box center [877, 483] width 83 height 22
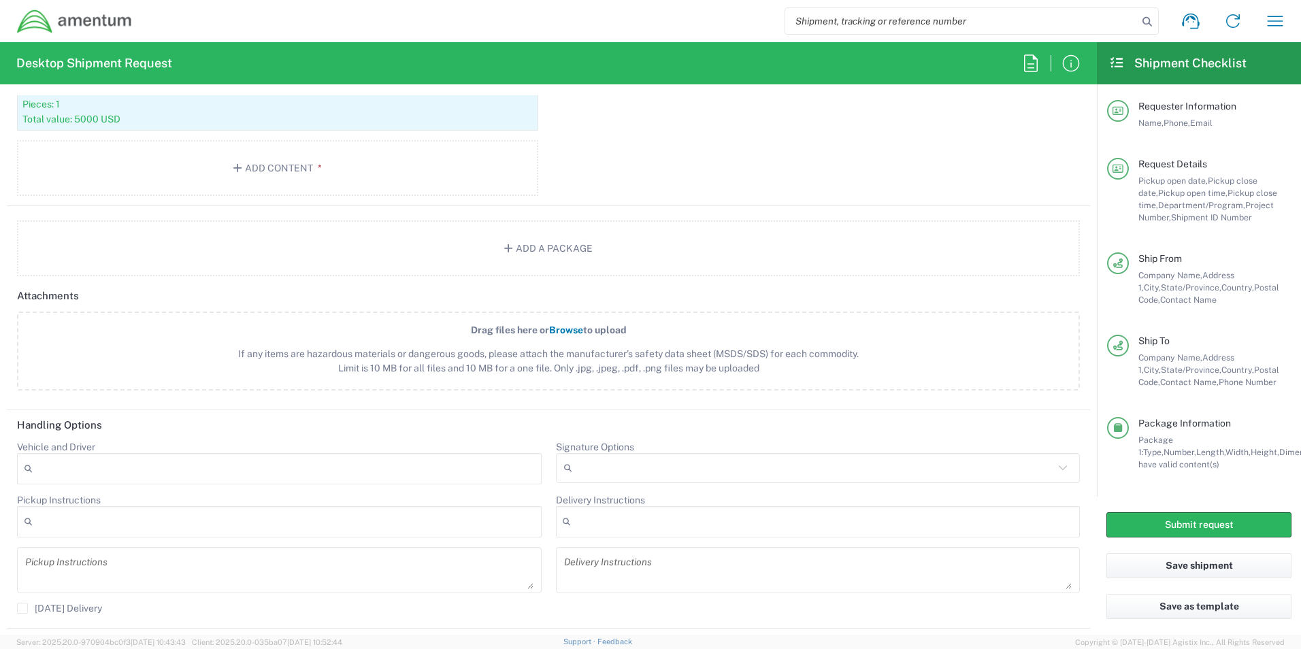
scroll to position [1429, 0]
click at [110, 116] on div "Total value: 5000 USD" at bounding box center [277, 118] width 510 height 12
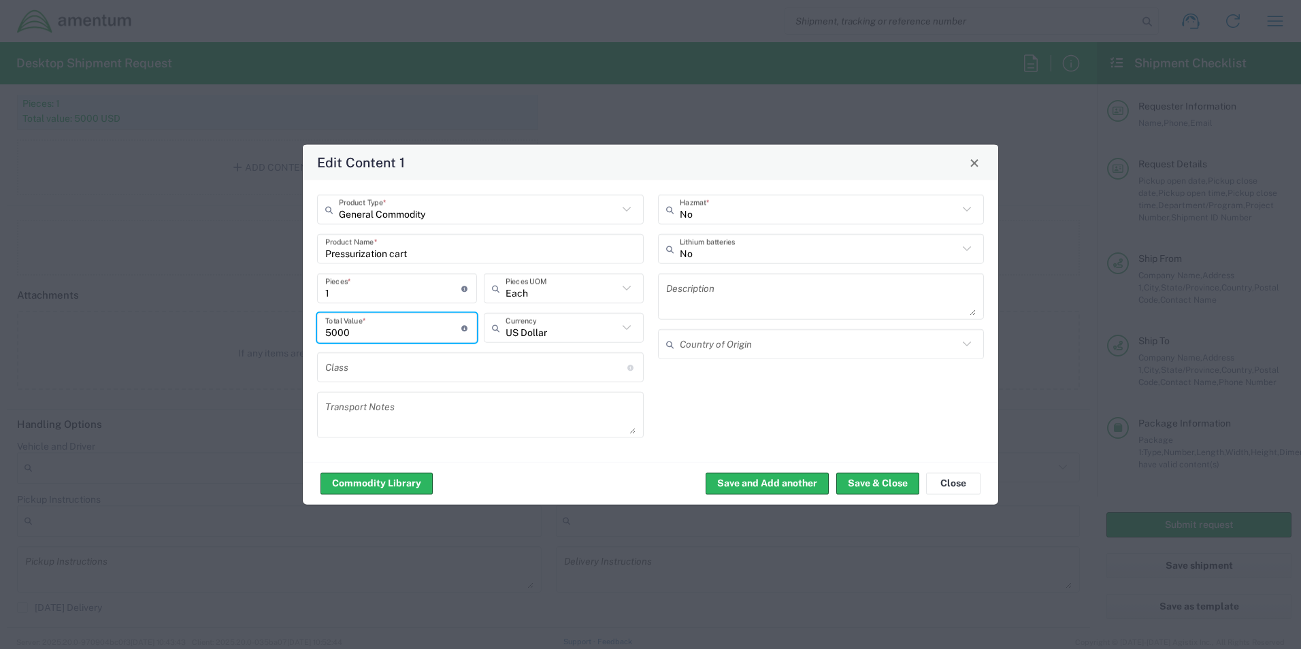
drag, startPoint x: 379, startPoint y: 336, endPoint x: 265, endPoint y: 324, distance: 114.3
click at [267, 322] on div "Edit Content 1 General Commodity Product Type * Pressurization cart Product Nam…" at bounding box center [650, 324] width 1301 height 649
type input "40100"
click at [906, 487] on button "Save & Close" at bounding box center [877, 483] width 83 height 22
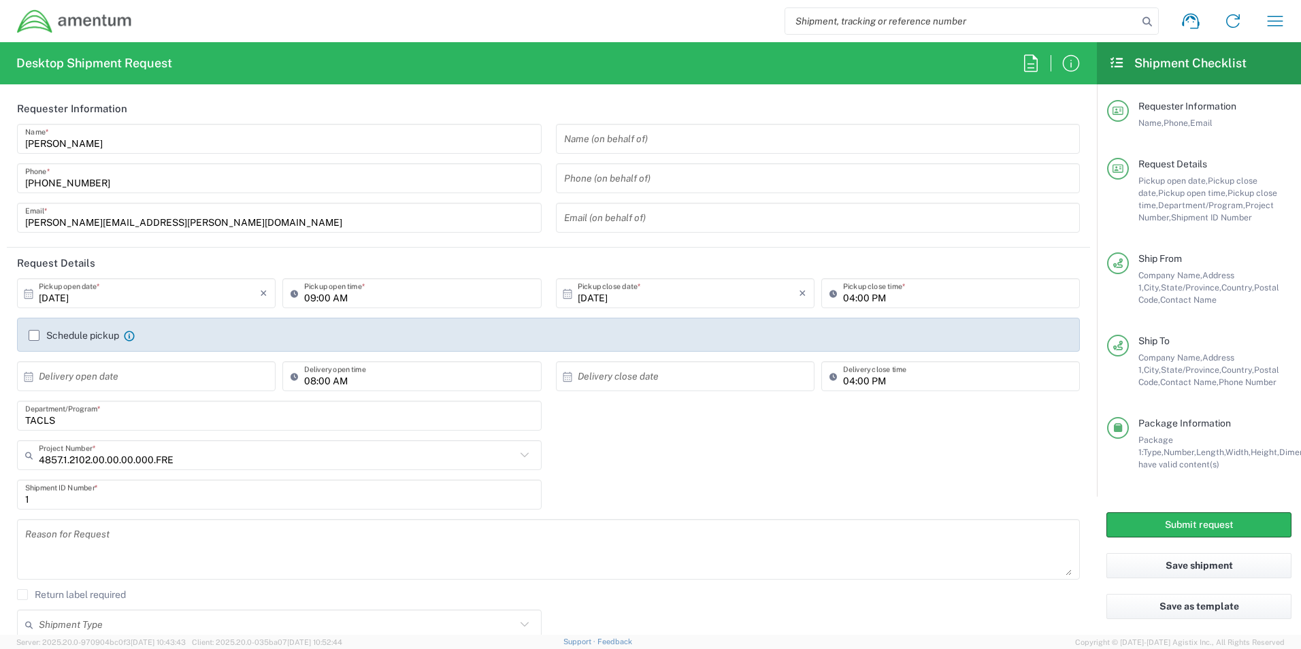
scroll to position [0, 0]
click at [1179, 517] on button "Submit request" at bounding box center [1198, 524] width 185 height 25
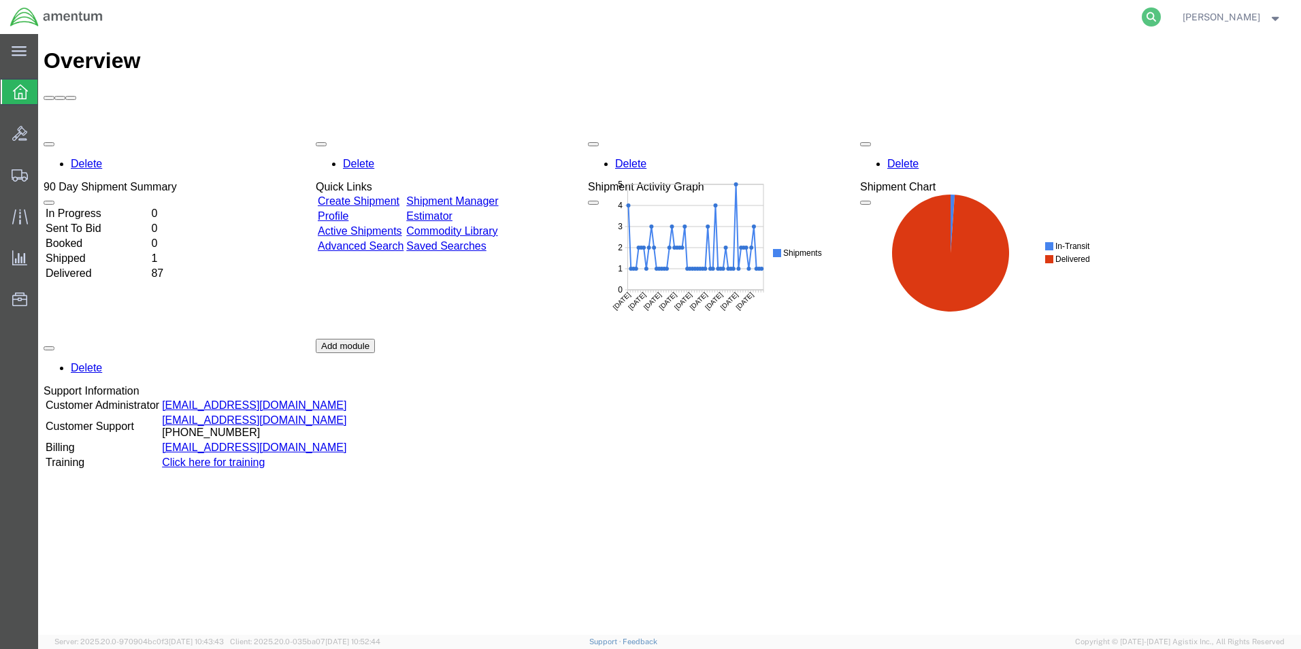
click at [1161, 20] on icon at bounding box center [1150, 16] width 19 height 19
paste input "57007920"
type input "57007920"
click at [1161, 18] on icon at bounding box center [1150, 16] width 19 height 19
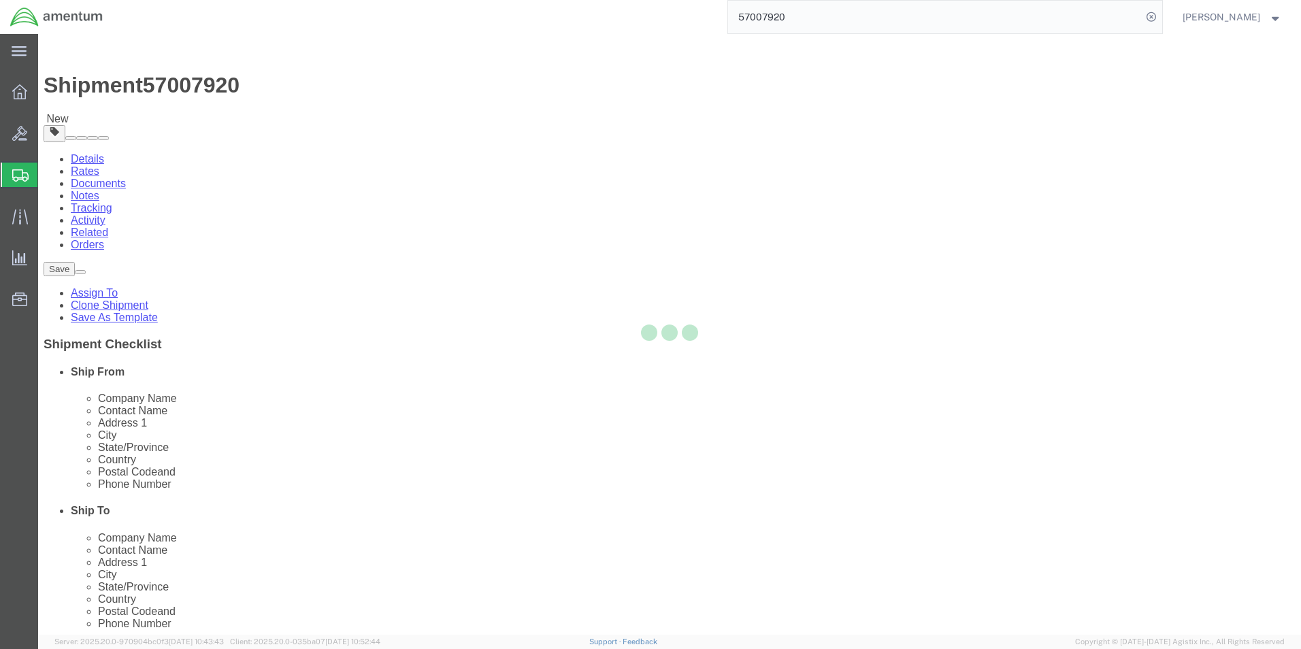
select select "42719"
select select "42685"
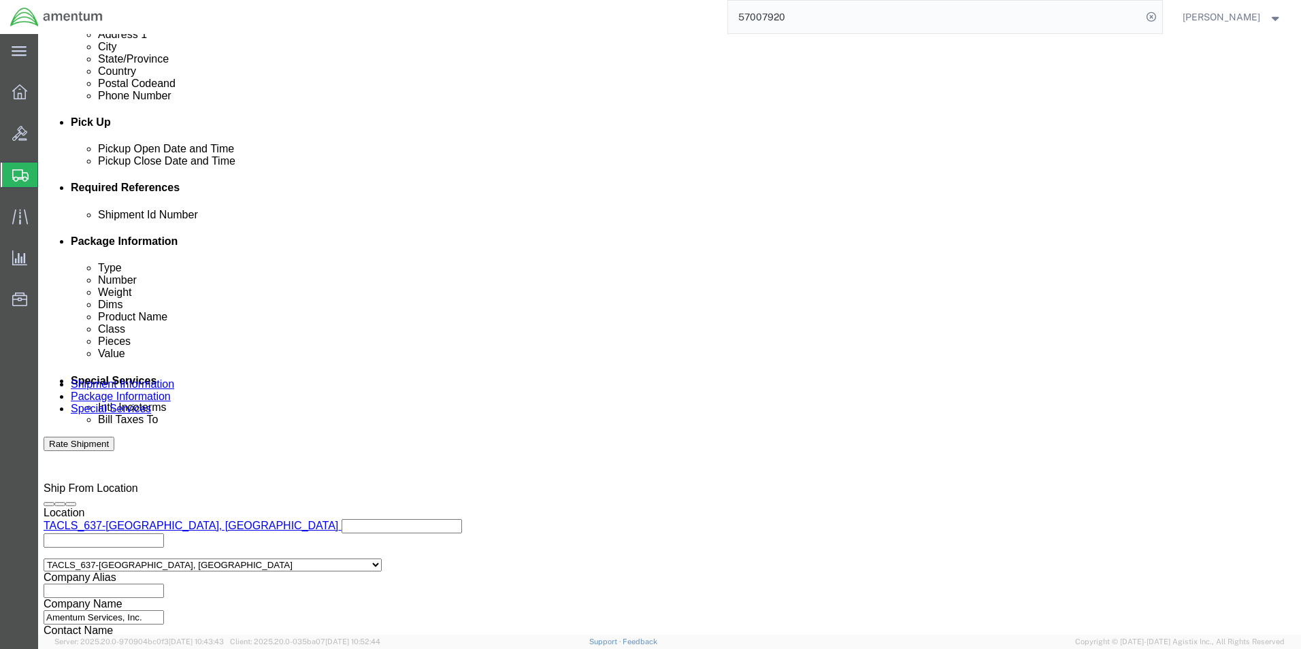
scroll to position [567, 0]
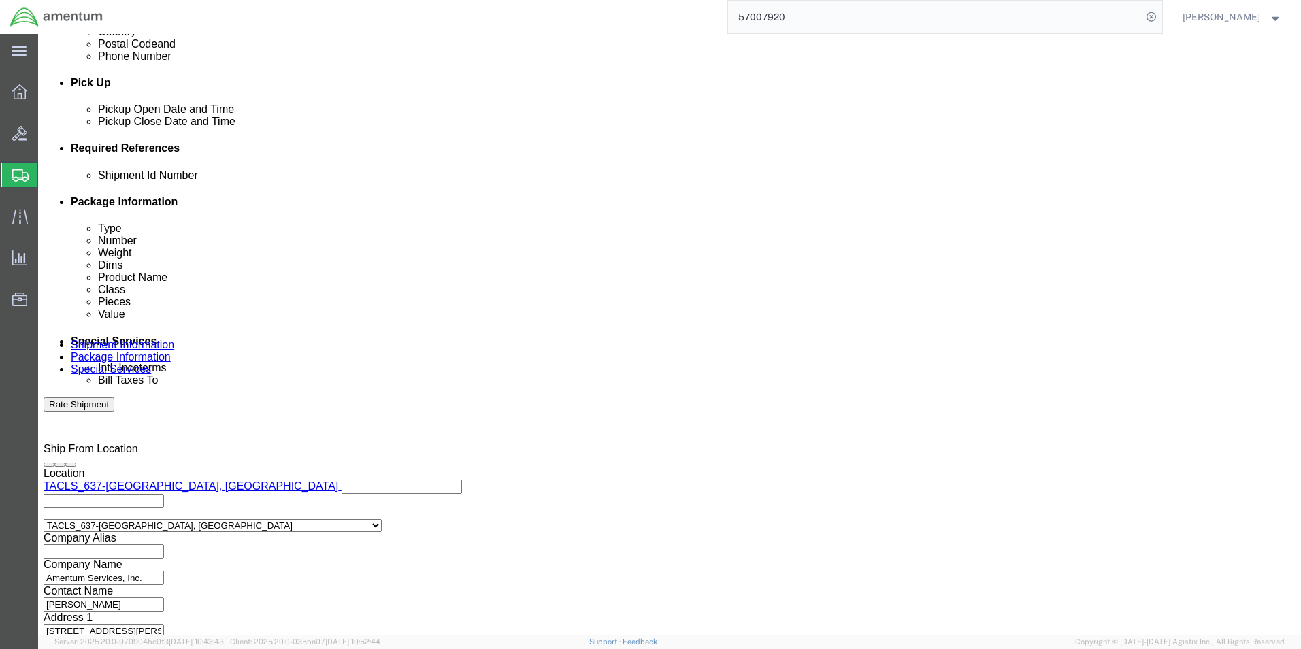
click button "Rate Shipment"
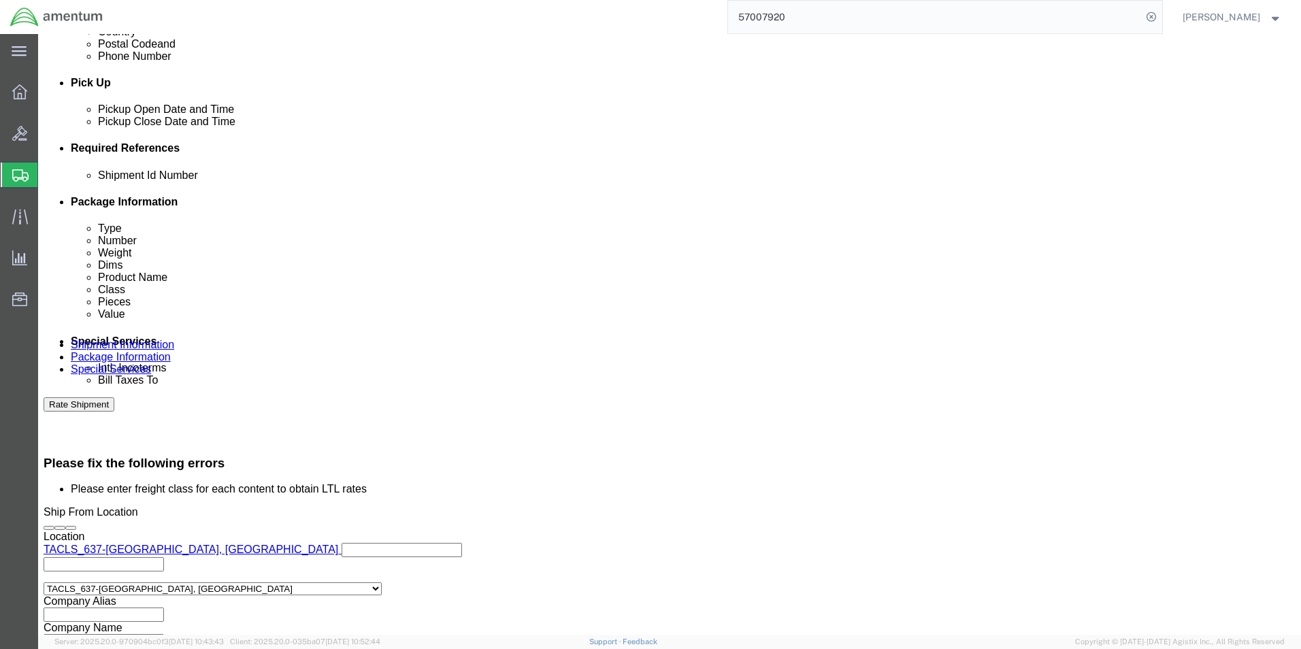
scroll to position [623, 0]
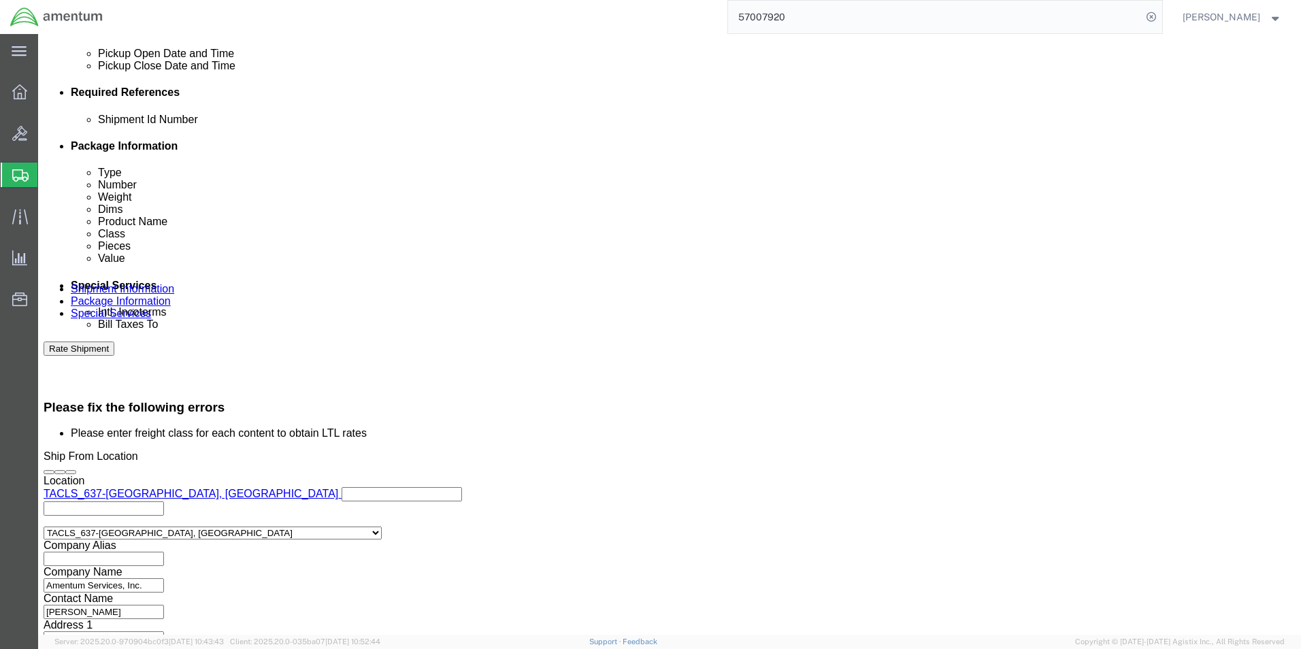
click button "Rate Shipment"
click button "Continue"
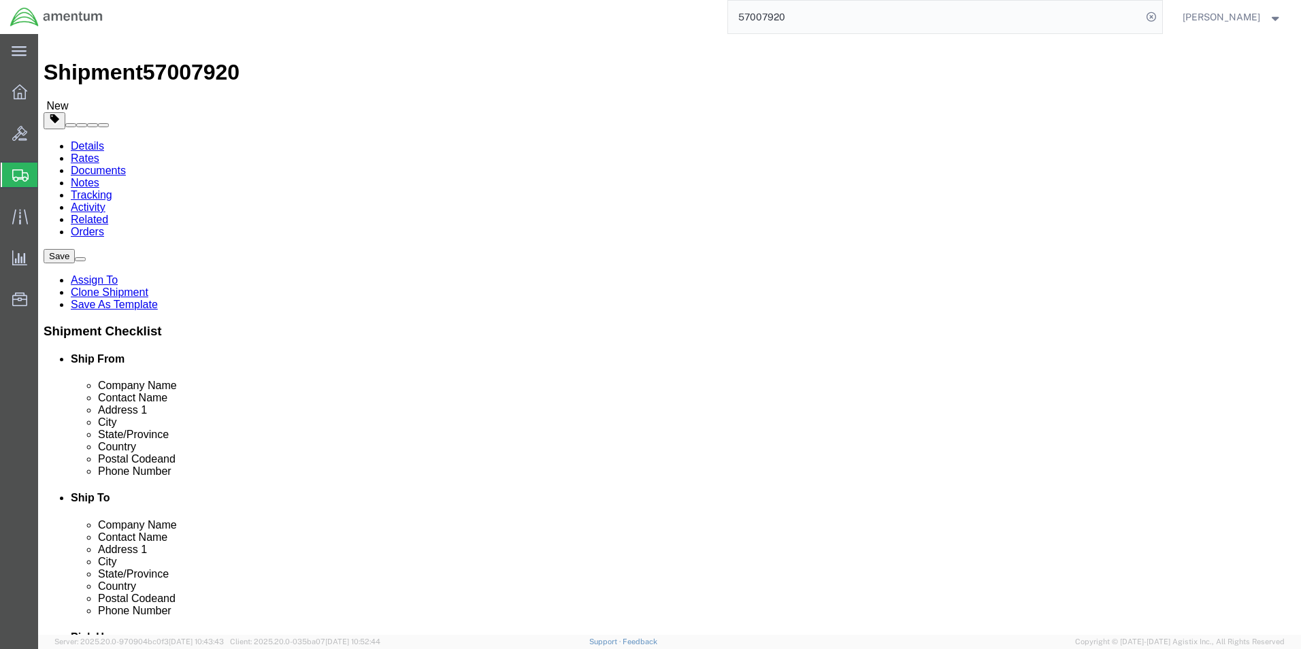
scroll to position [0, 0]
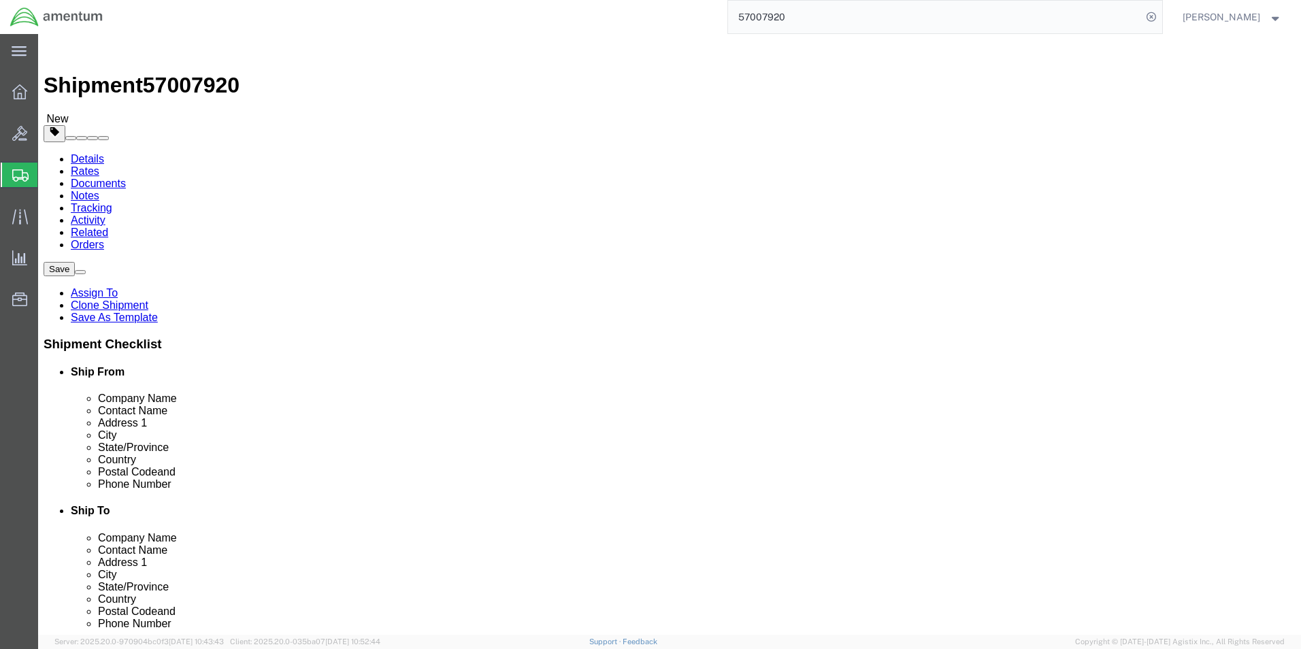
drag, startPoint x: 205, startPoint y: 339, endPoint x: 69, endPoint y: 399, distance: 148.9
click div "Package Type Select BCK Boxes Bale(s) Basket(s) Bolt(s) Bottle(s) Buckets Bulk …"
type input "50"
click button "Continue"
click button "Rate Shipment"
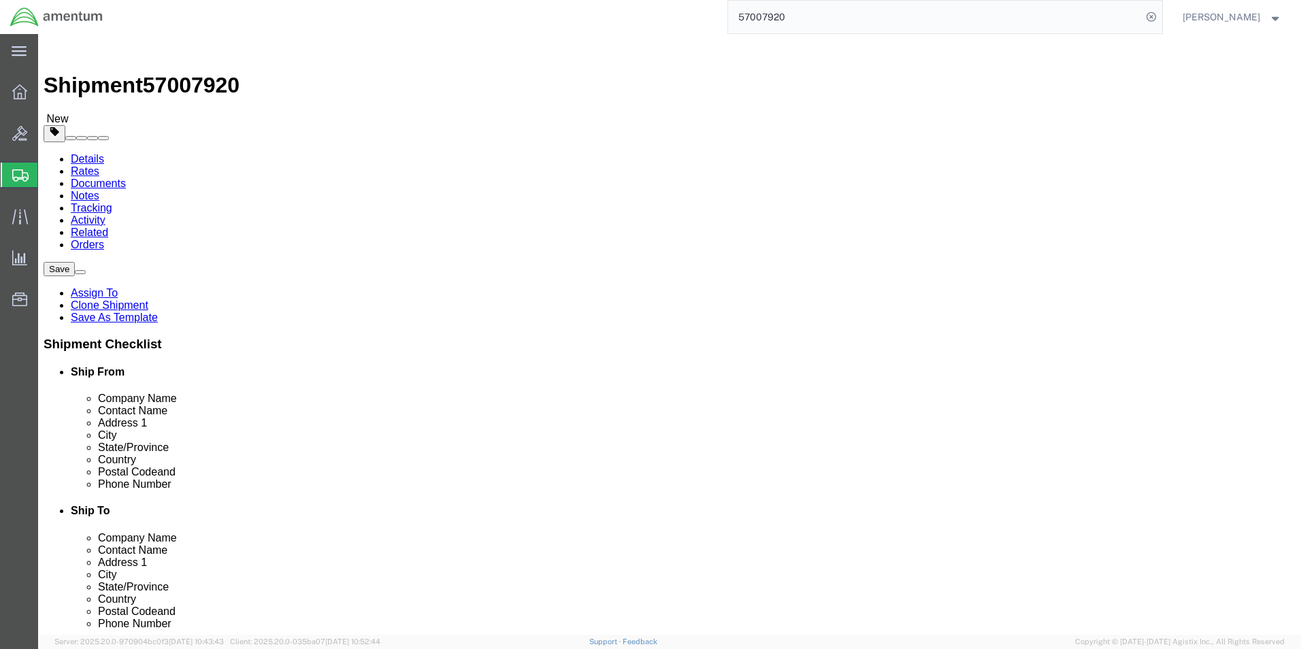
click icon
click p "Pressurization cart"
click dd "1.00 Each"
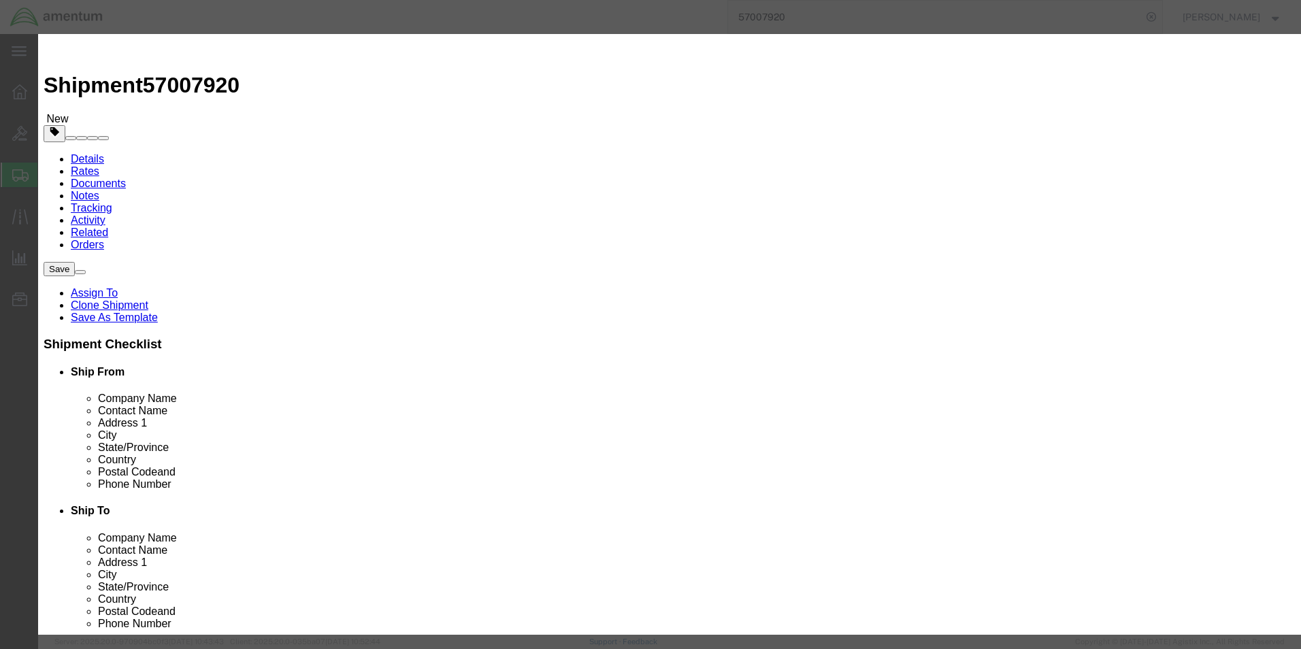
click select "Select 50 55 60 65 70 85 92.5 100 125 175 250 300 400"
select select "50"
click select "Select 50 55 60 65 70 85 92.5 100 125 175 250 300 400"
click button "Save & Close"
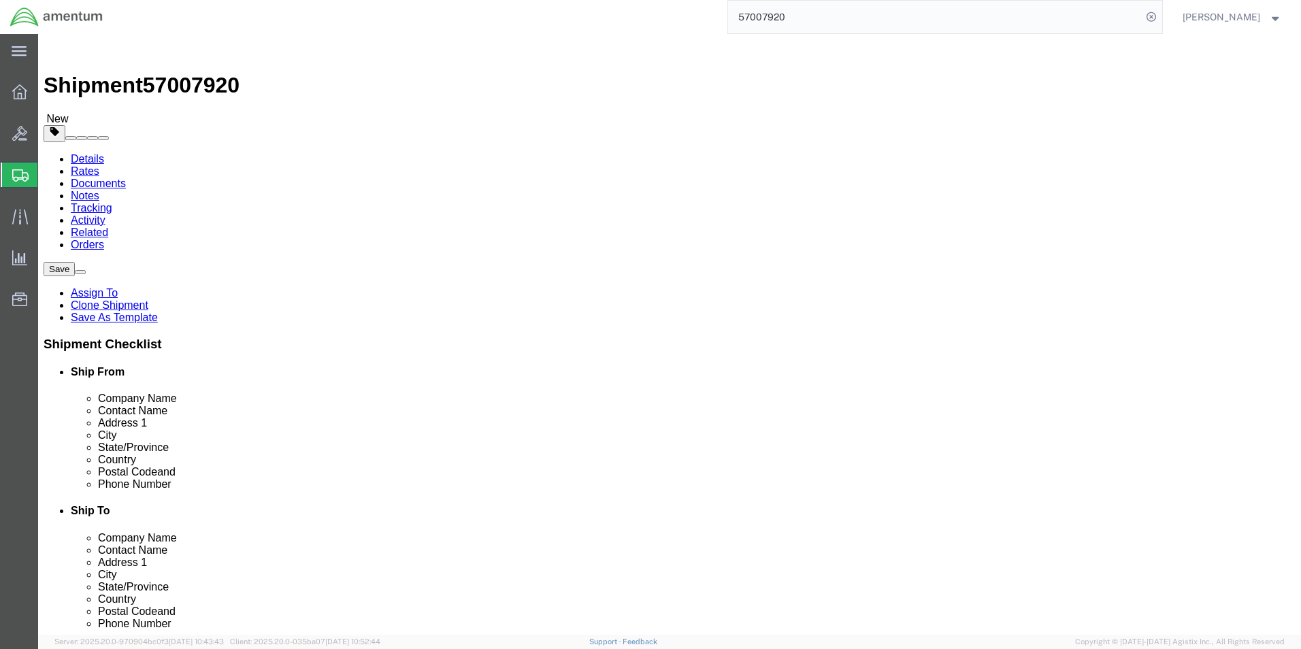
drag, startPoint x: 212, startPoint y: 343, endPoint x: 132, endPoint y: 343, distance: 79.6
click div "Number 50"
type input "1"
click button "Continue"
click button "Rate Shipment"
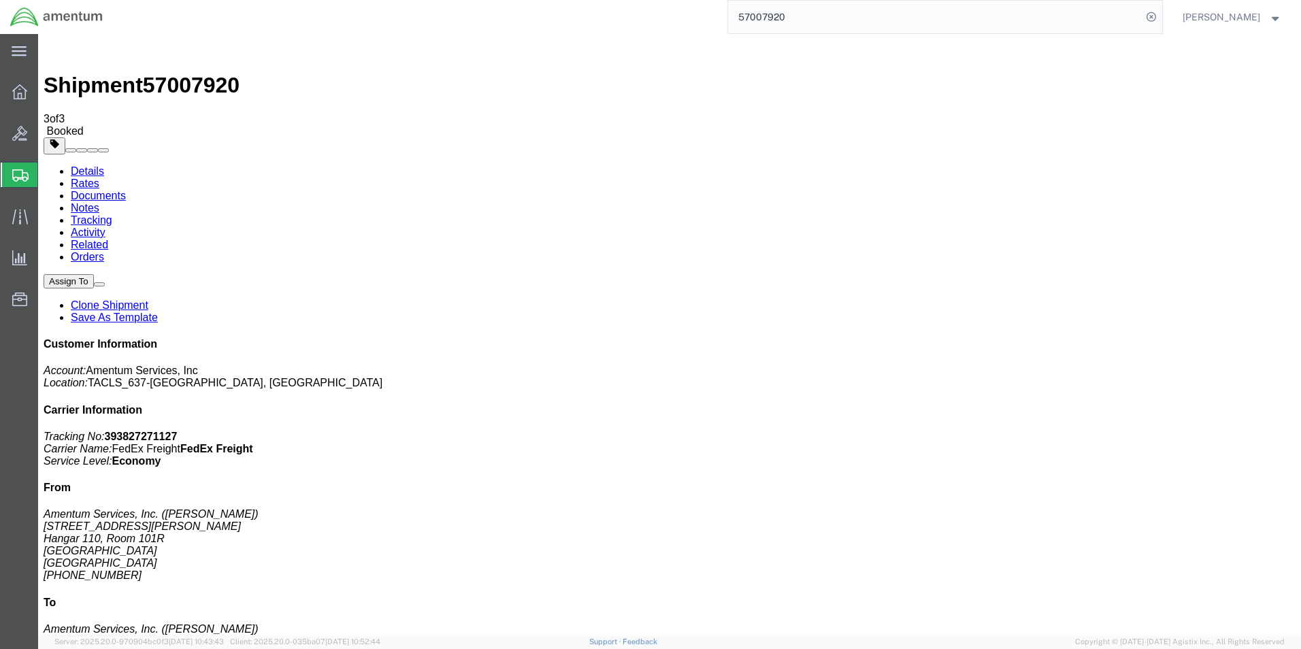
drag, startPoint x: 1172, startPoint y: 207, endPoint x: 1108, endPoint y: 205, distance: 64.0
click at [1108, 431] on p "Tracking No: 393827271127 Carrier Name: FedEx Freight FedEx Freight Service Lev…" at bounding box center [670, 449] width 1252 height 37
copy b "393827271127"
click at [16, 217] on icon at bounding box center [20, 217] width 16 height 16
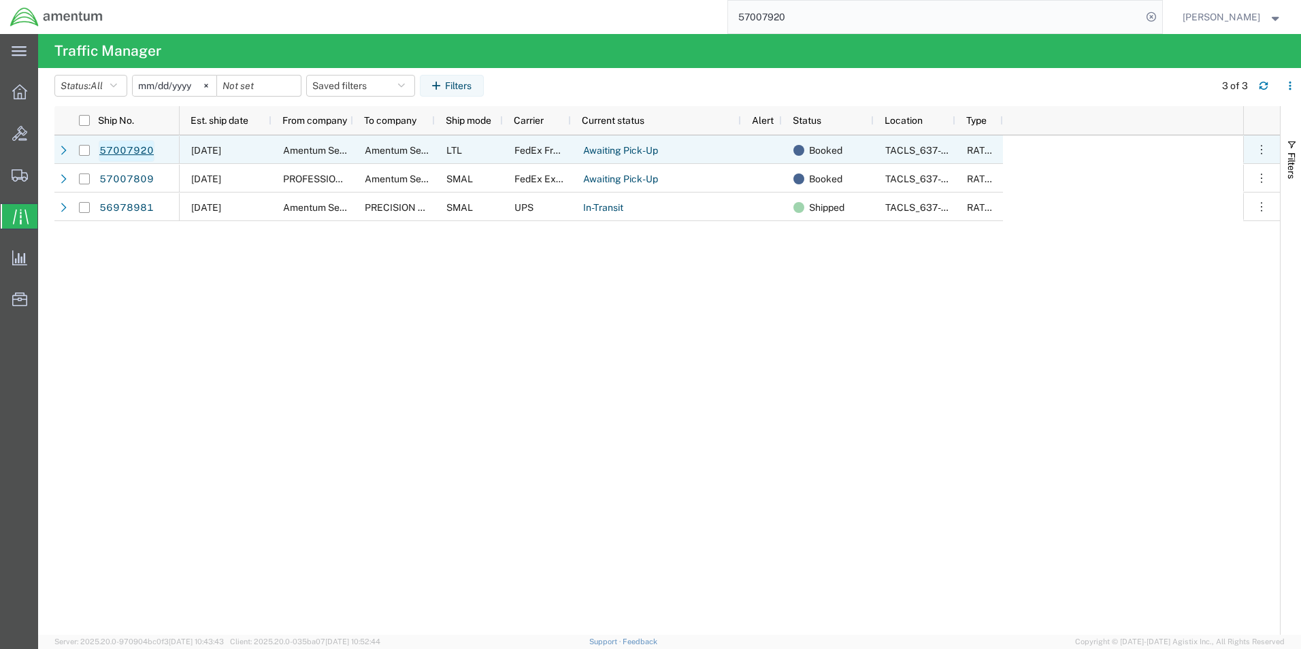
click at [127, 156] on link "57007920" at bounding box center [127, 151] width 56 height 22
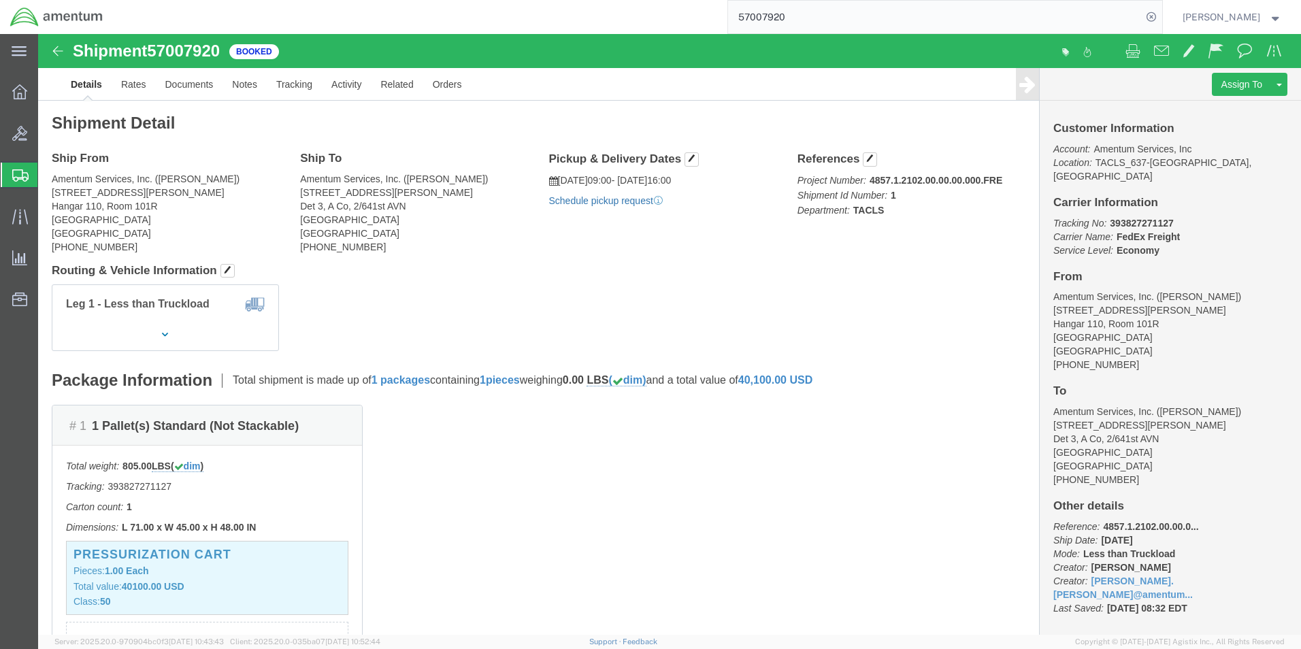
click link "Schedule pickup request"
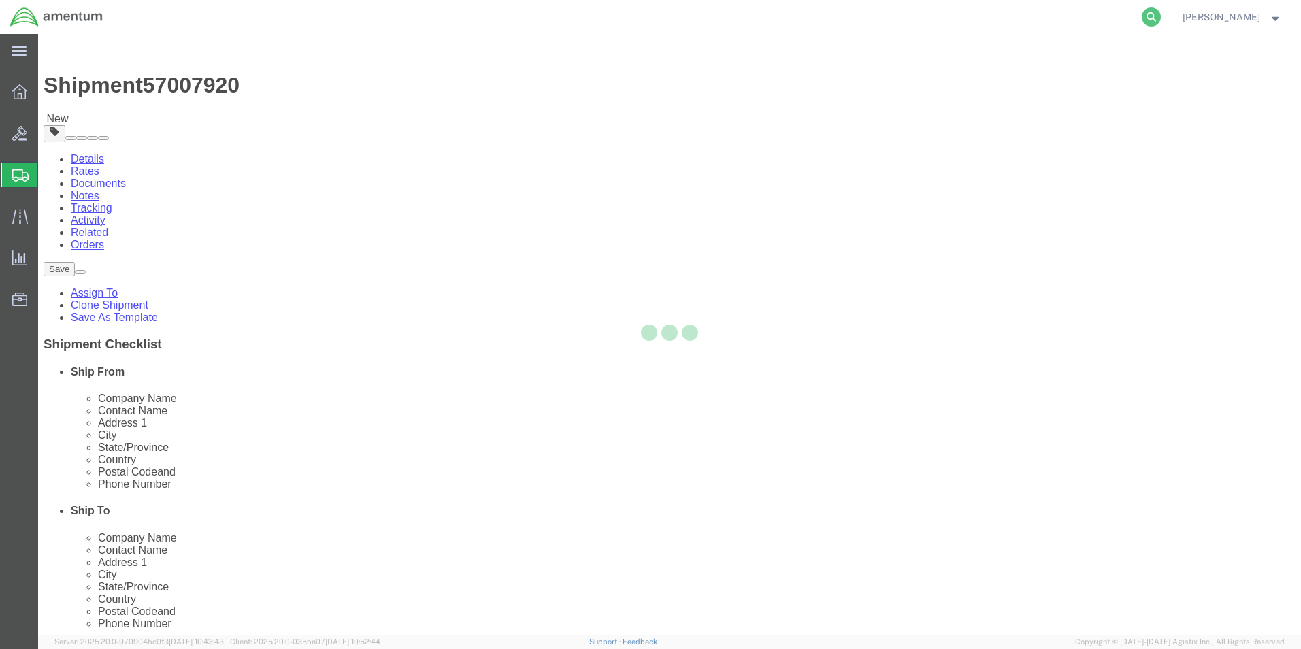
select select "42719"
select select "42685"
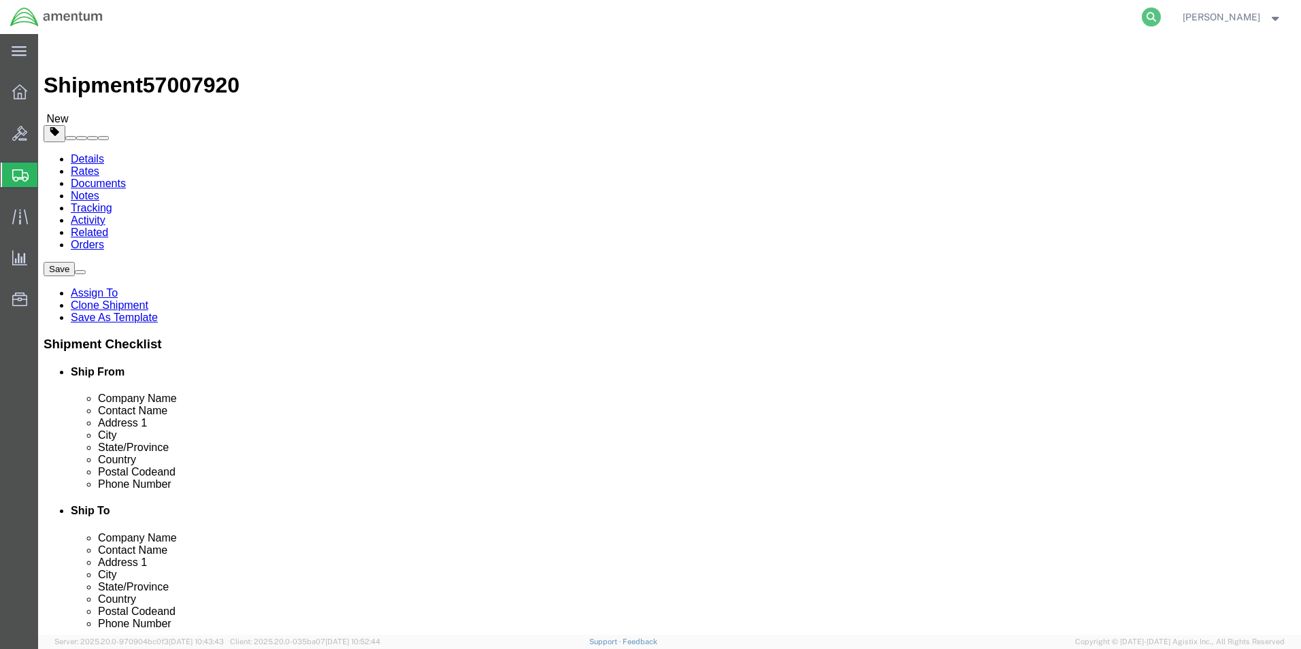
click at [1161, 14] on icon at bounding box center [1150, 16] width 19 height 19
paste input "54364151"
type input "54364151"
click at [1161, 17] on icon at bounding box center [1150, 16] width 19 height 19
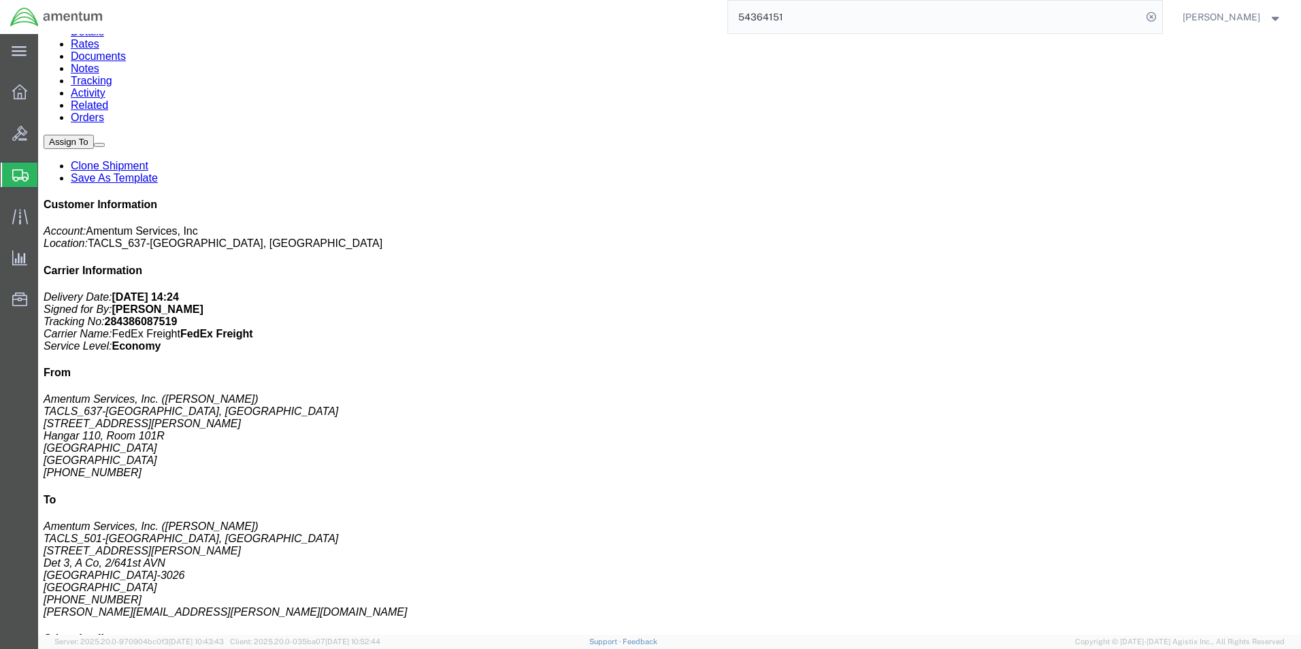
scroll to position [136, 0]
